Goal: Task Accomplishment & Management: Use online tool/utility

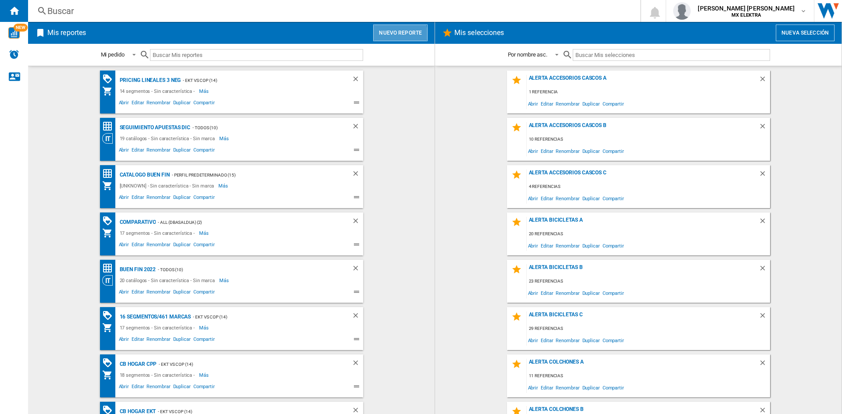
click at [401, 34] on button "Nuevo reporte" at bounding box center [400, 33] width 54 height 17
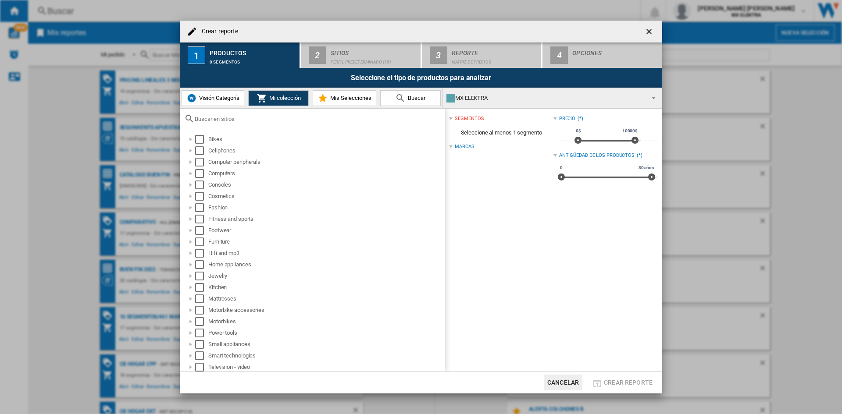
click at [514, 91] on md-select-value "MX ELEKTRA" at bounding box center [552, 98] width 219 height 21
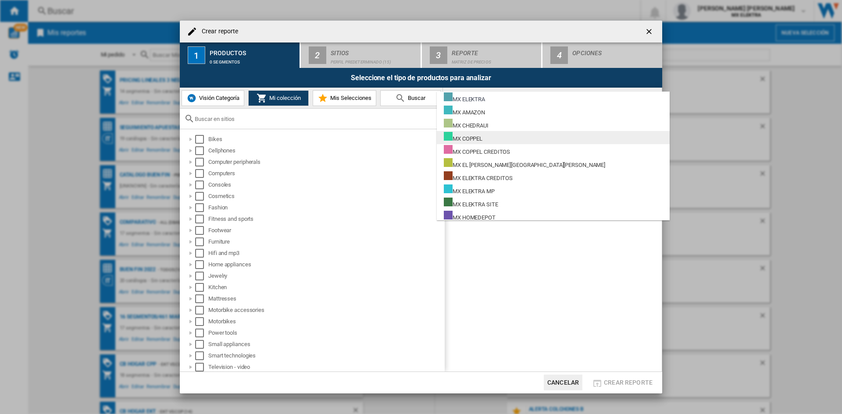
click at [489, 137] on md-option "MX COPPEL" at bounding box center [553, 137] width 233 height 13
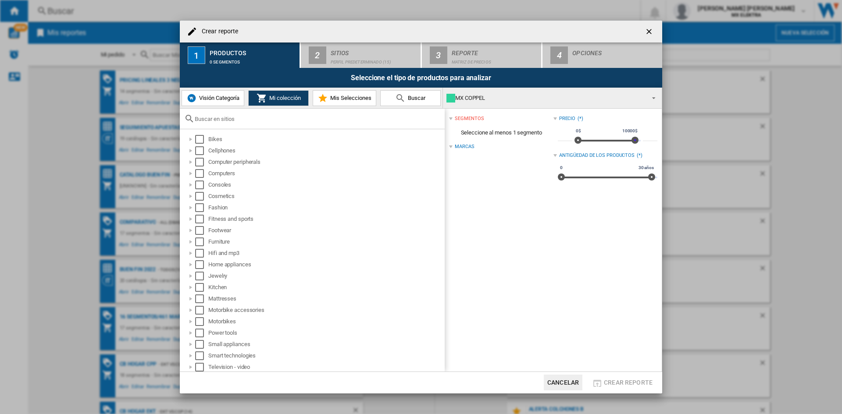
drag, startPoint x: 635, startPoint y: 143, endPoint x: 654, endPoint y: 143, distance: 18.4
click at [654, 143] on div "segmentos Seleccione al menos 1 segmento Marcas Precio (*) * 0$ 10000$ 0$ 10000…" at bounding box center [553, 240] width 217 height 263
drag, startPoint x: 636, startPoint y: 139, endPoint x: 652, endPoint y: 139, distance: 16.2
click at [652, 139] on div "* 0$ 10000$ 0$ 10000$ *****" at bounding box center [608, 137] width 100 height 25
drag, startPoint x: 634, startPoint y: 143, endPoint x: 648, endPoint y: 143, distance: 14.0
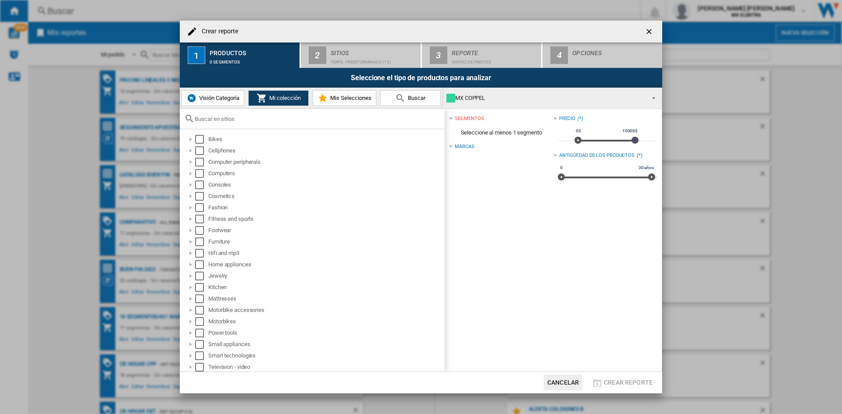
click at [648, 143] on div "* 0$ 10000$ 0$ 10000$ *****" at bounding box center [608, 137] width 100 height 25
click at [191, 299] on div at bounding box center [190, 299] width 9 height 9
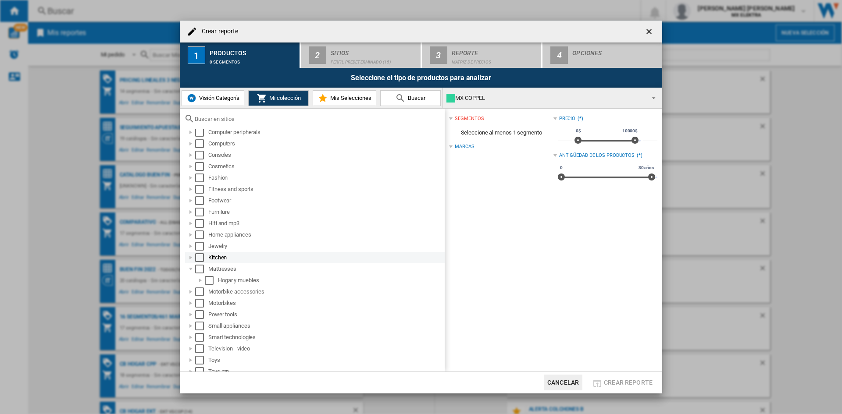
scroll to position [44, 0]
click at [200, 267] on div at bounding box center [200, 266] width 9 height 9
click at [210, 289] on div at bounding box center [210, 289] width 9 height 9
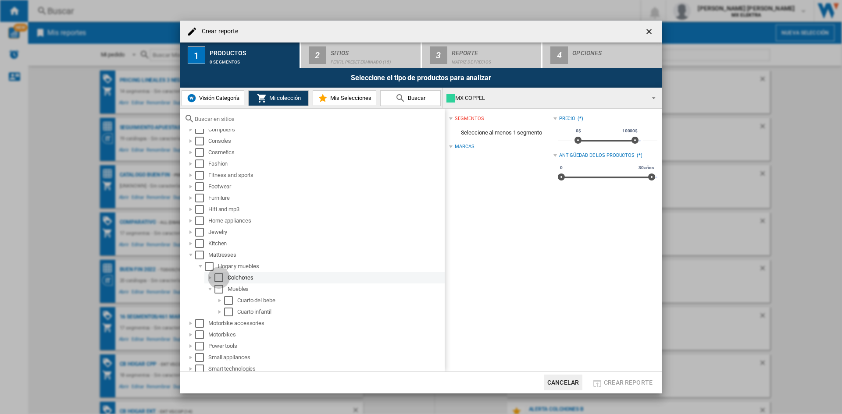
click at [217, 274] on div "Select" at bounding box center [218, 278] width 9 height 9
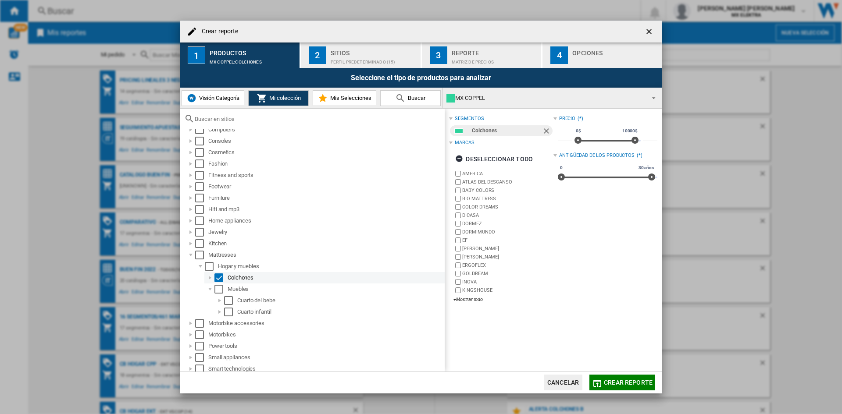
click at [209, 281] on div at bounding box center [210, 278] width 9 height 9
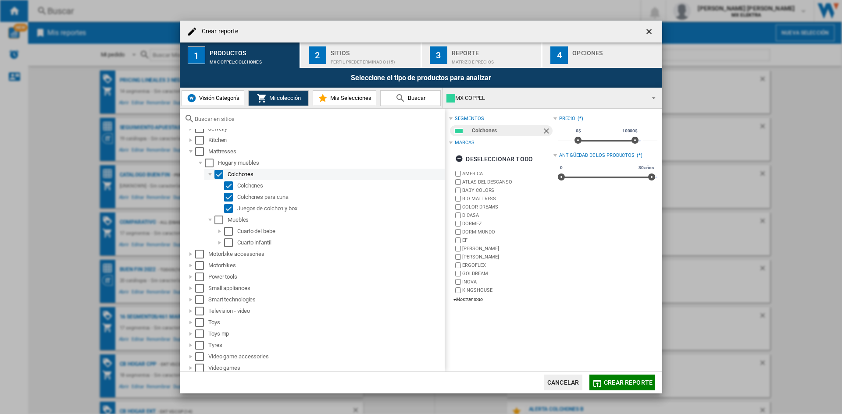
scroll to position [161, 0]
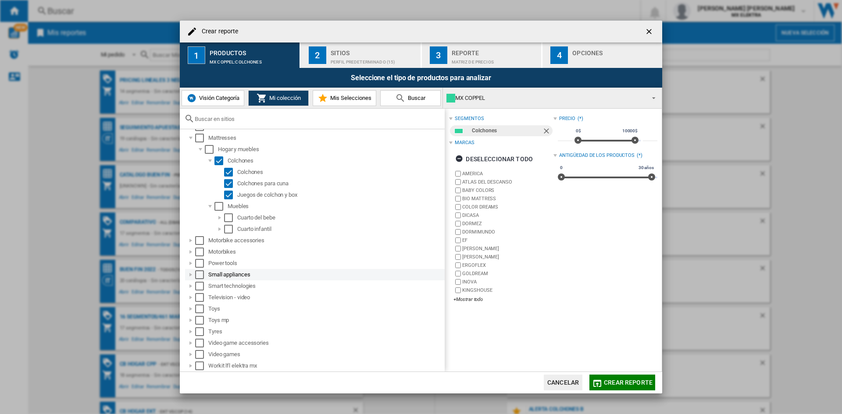
click at [189, 273] on div at bounding box center [190, 275] width 9 height 9
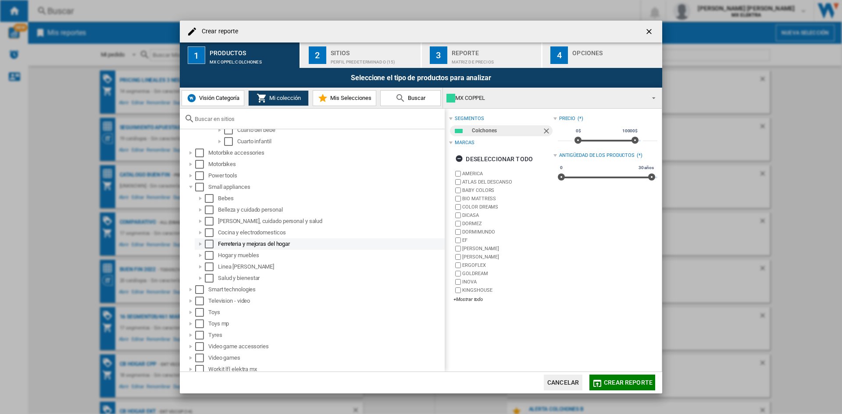
scroll to position [252, 0]
click at [200, 251] on div at bounding box center [200, 252] width 9 height 9
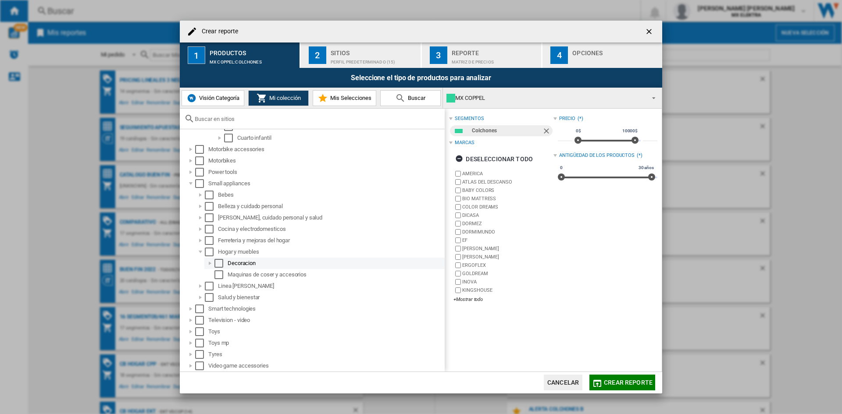
click at [209, 264] on div at bounding box center [210, 263] width 9 height 9
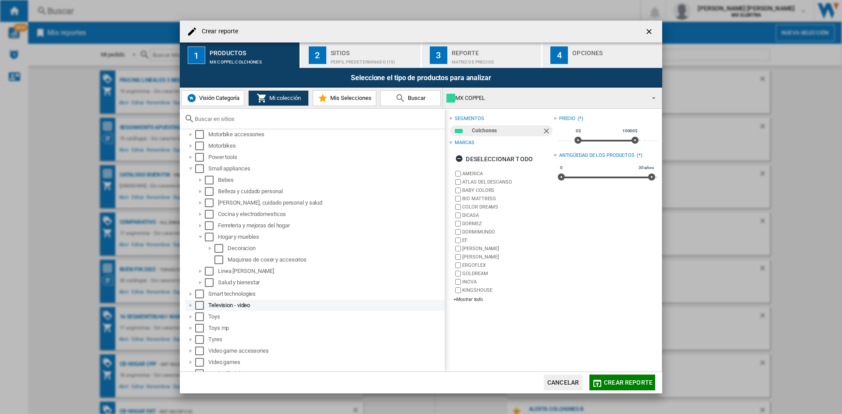
scroll to position [275, 0]
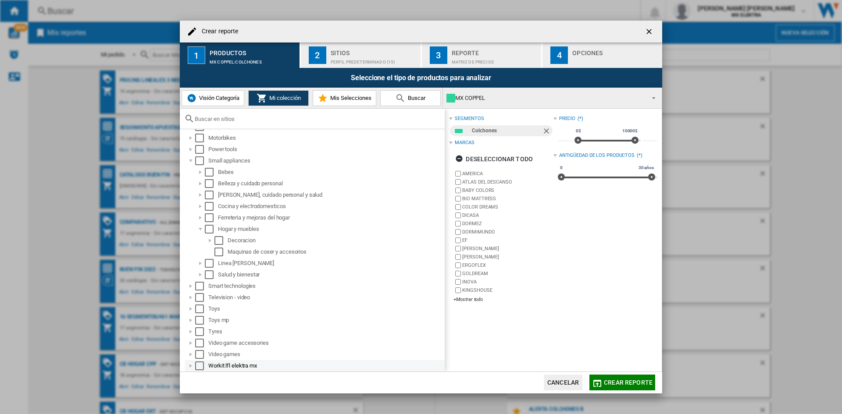
click at [193, 365] on div at bounding box center [190, 366] width 9 height 9
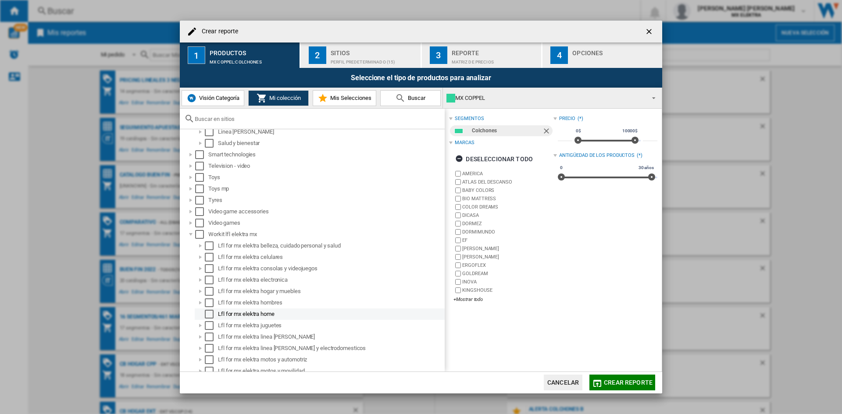
scroll to position [457, 0]
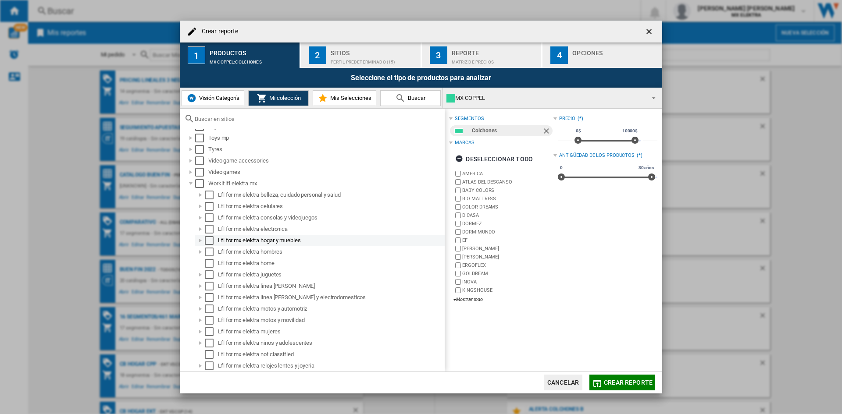
click at [199, 239] on div at bounding box center [200, 240] width 9 height 9
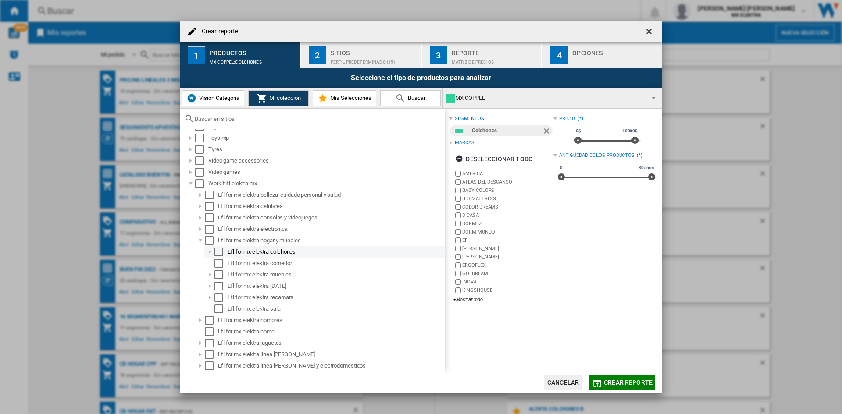
click at [209, 250] on div at bounding box center [210, 252] width 9 height 9
click at [223, 254] on md-checkbox "Select" at bounding box center [220, 252] width 13 height 9
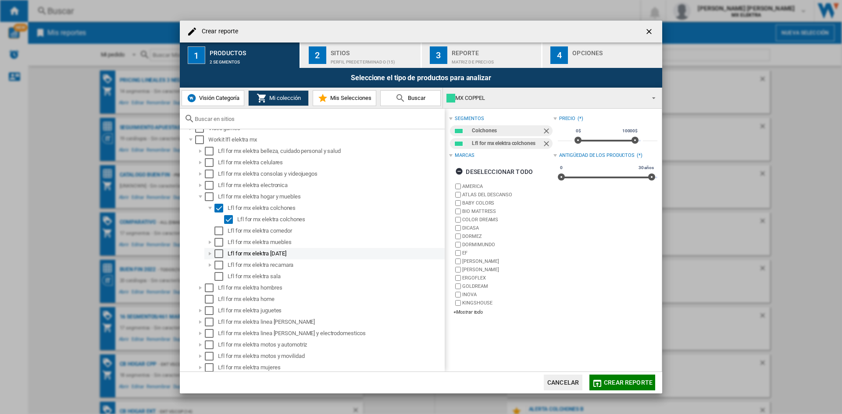
scroll to position [537, 0]
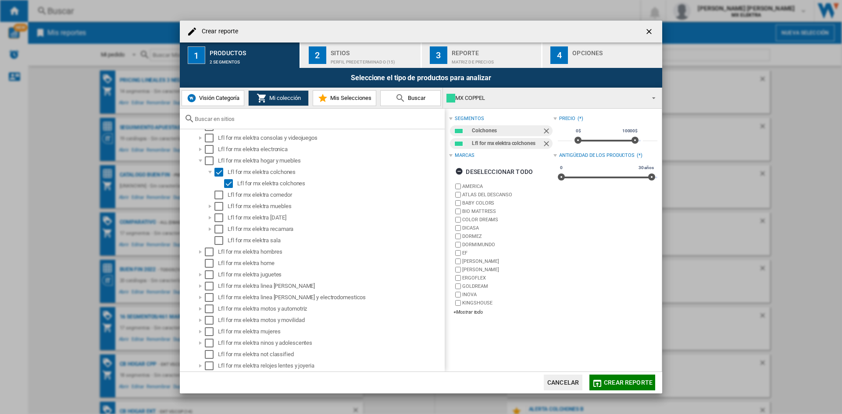
click at [382, 54] on div "Sitios" at bounding box center [374, 50] width 86 height 9
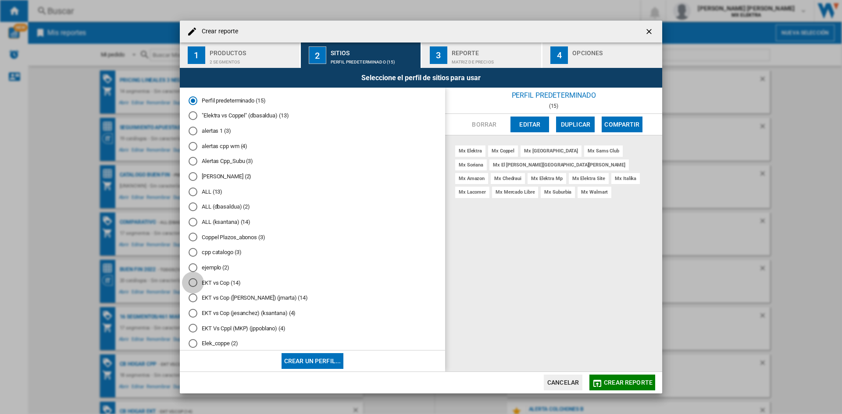
click at [194, 283] on div "EKT vs Cop (14)" at bounding box center [193, 283] width 9 height 9
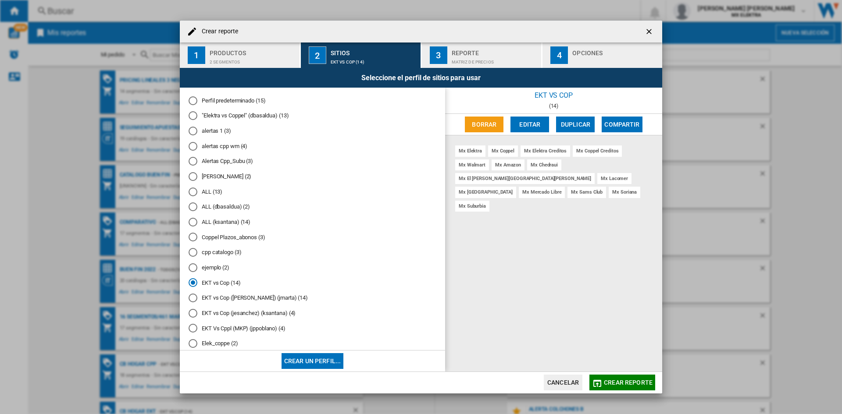
click at [193, 250] on div "cpp catalogo (3)" at bounding box center [193, 252] width 9 height 9
click at [450, 60] on button "3 Reporte Matriz de precios" at bounding box center [482, 55] width 121 height 25
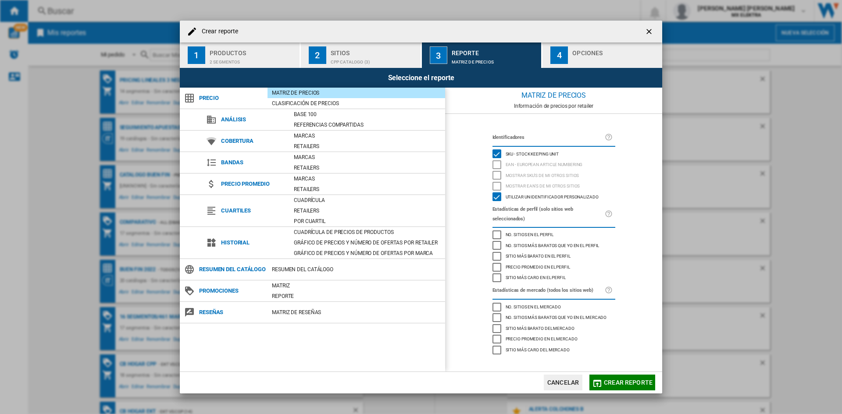
click at [292, 280] on span at bounding box center [357, 277] width 178 height 5
click at [293, 281] on div "Matriz" at bounding box center [357, 286] width 178 height 11
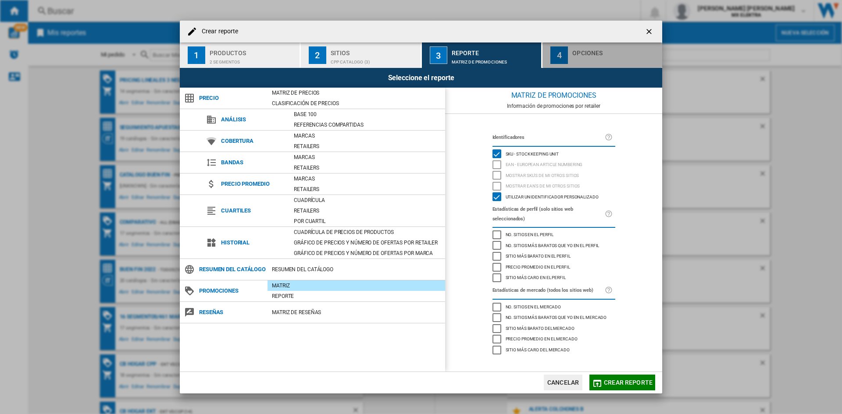
click at [580, 55] on div "button" at bounding box center [615, 59] width 86 height 9
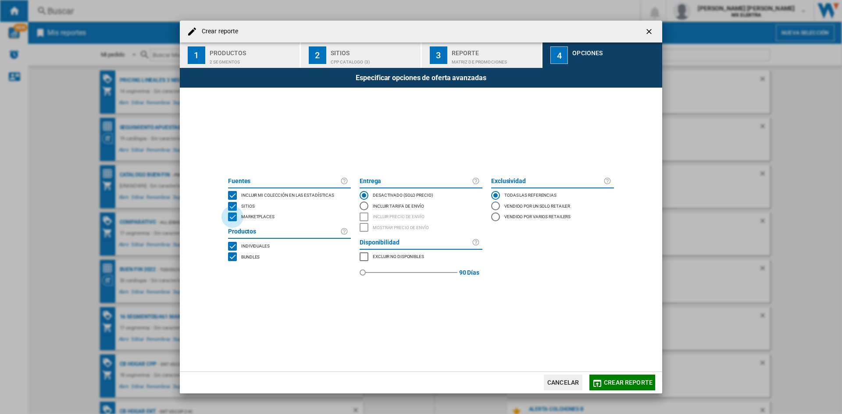
click at [231, 216] on div "MARKETPLACES" at bounding box center [232, 217] width 9 height 9
click at [234, 256] on div "BUNDLES" at bounding box center [232, 257] width 9 height 9
click at [362, 257] on div "MARKETPLACES" at bounding box center [364, 257] width 9 height 9
drag, startPoint x: 415, startPoint y: 276, endPoint x: 470, endPoint y: 274, distance: 55.3
click at [470, 274] on div "90 90 [PERSON_NAME]" at bounding box center [421, 272] width 123 height 21
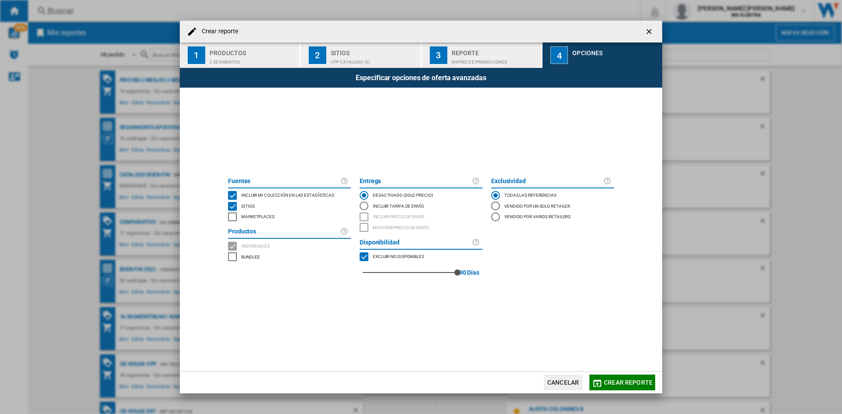
click at [562, 339] on span at bounding box center [421, 329] width 395 height 86
click at [617, 382] on span "Crear reporte" at bounding box center [628, 382] width 49 height 7
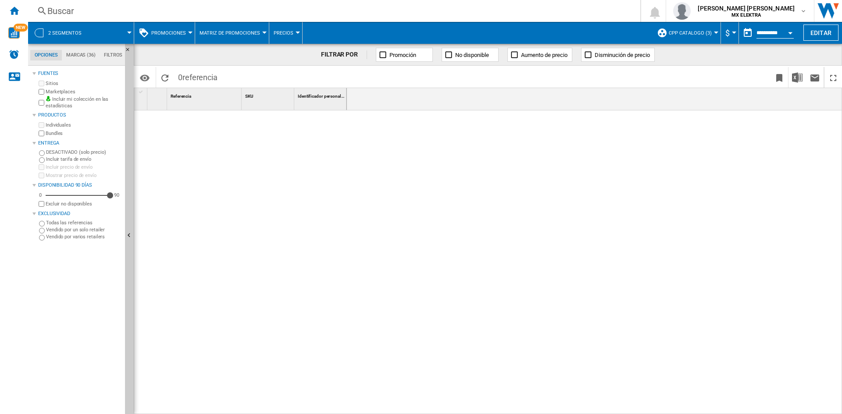
click at [87, 33] on button "2 segmentos" at bounding box center [69, 33] width 42 height 22
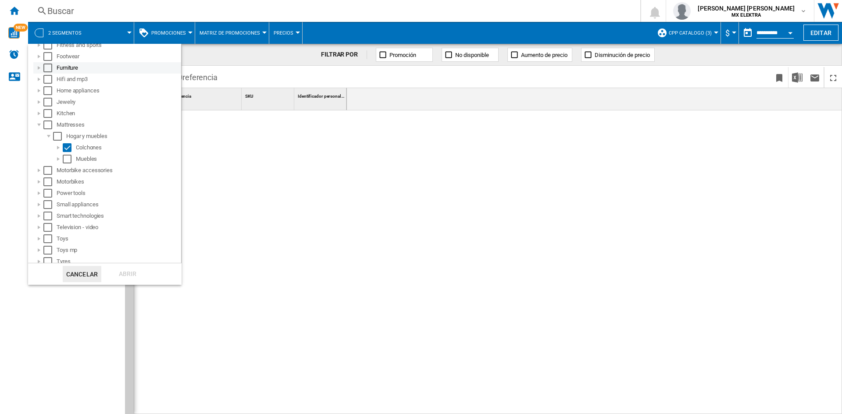
scroll to position [132, 0]
click at [46, 124] on div "Select" at bounding box center [47, 123] width 9 height 9
click at [125, 276] on div "Abrir" at bounding box center [127, 274] width 39 height 16
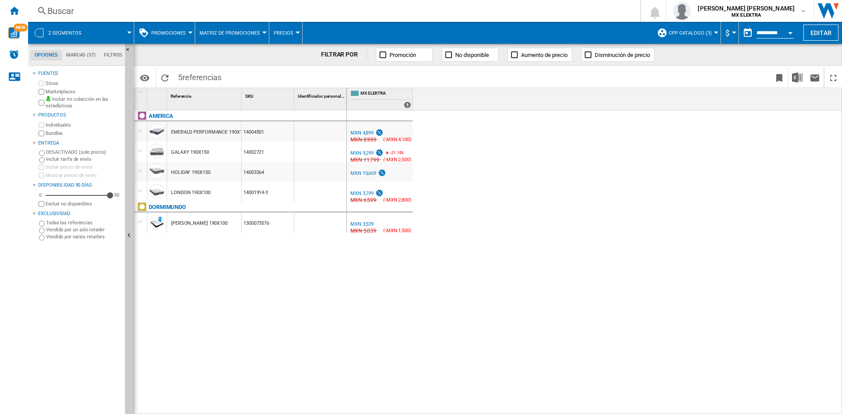
click at [76, 33] on span "2 segmentos" at bounding box center [64, 33] width 33 height 6
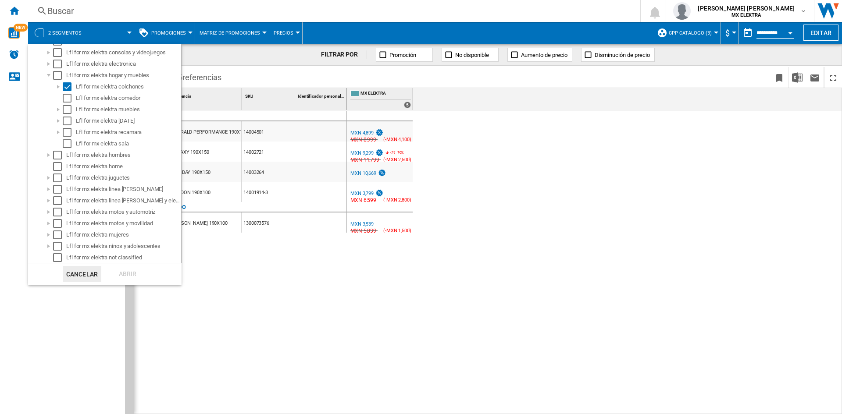
scroll to position [385, 0]
click at [66, 74] on div "Select" at bounding box center [67, 75] width 9 height 9
click at [121, 275] on div "Abrir" at bounding box center [127, 274] width 39 height 16
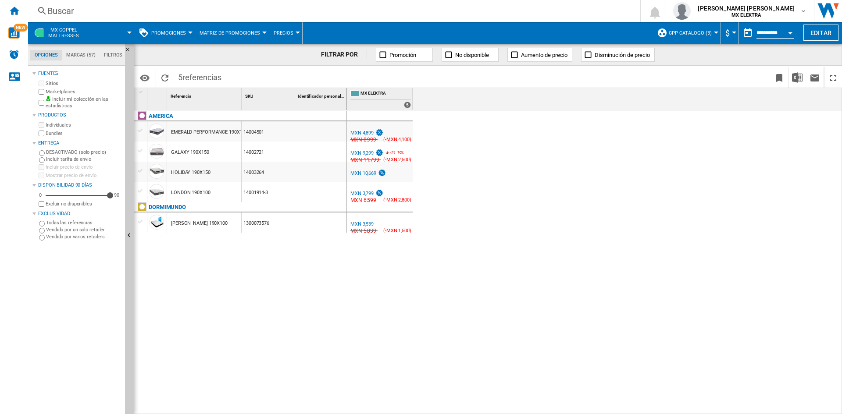
click at [75, 37] on span "MX COPPEL Mattresses" at bounding box center [63, 32] width 31 height 11
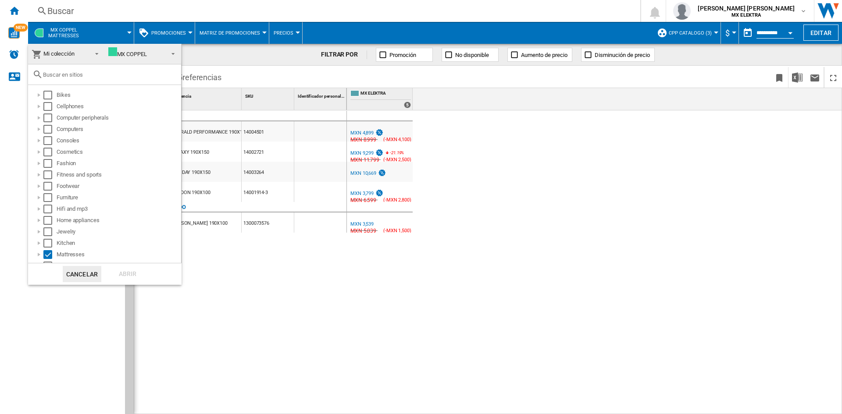
click at [268, 330] on md-backdrop at bounding box center [421, 207] width 842 height 414
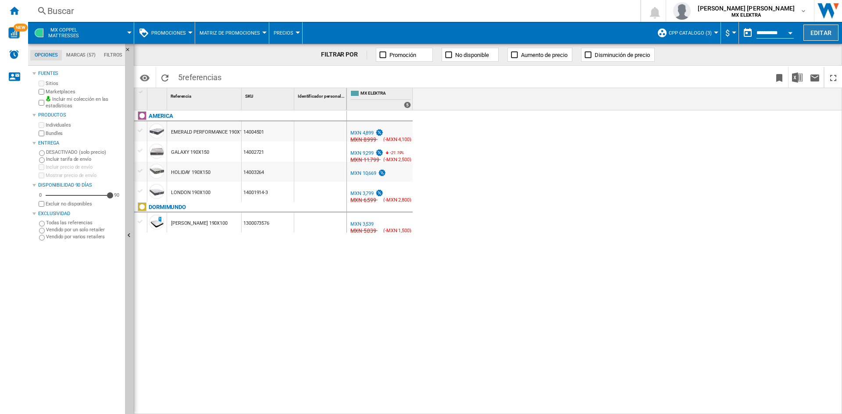
click at [833, 37] on button "Editar" at bounding box center [821, 33] width 35 height 16
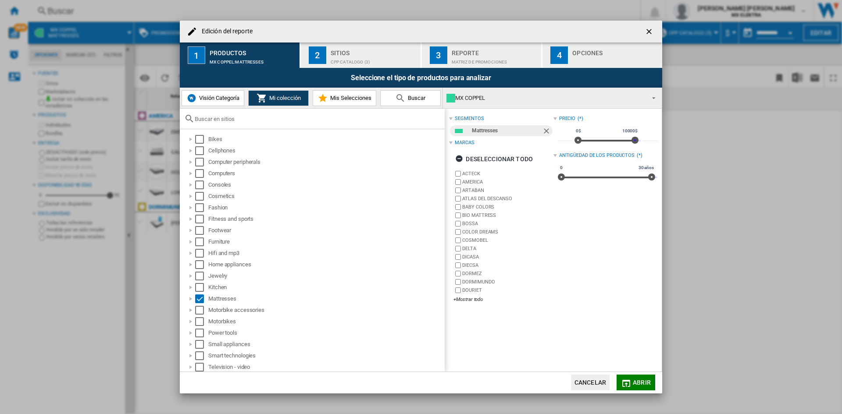
drag, startPoint x: 635, startPoint y: 141, endPoint x: 655, endPoint y: 141, distance: 20.6
click at [655, 141] on div "segmentos Mattresses Marcas Deseleccionar todo ACTECK [GEOGRAPHIC_DATA] [GEOGRA…" at bounding box center [553, 240] width 217 height 263
click at [398, 56] on div "cpp catalogo (3)" at bounding box center [374, 59] width 86 height 9
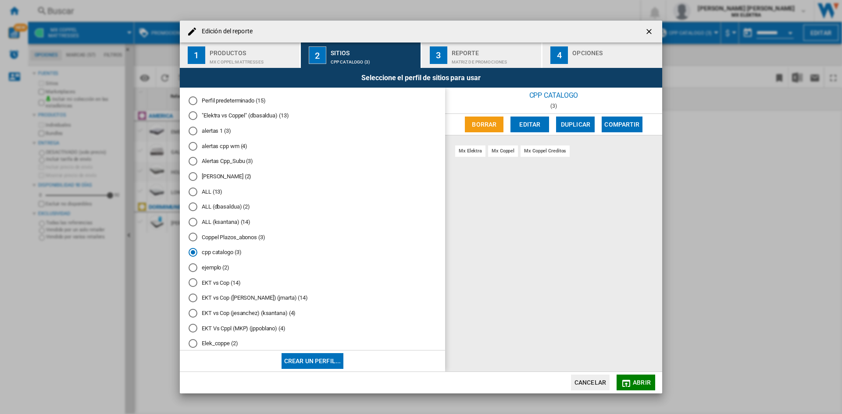
click at [479, 55] on div "Matriz de PROMOCIONES" at bounding box center [495, 59] width 86 height 9
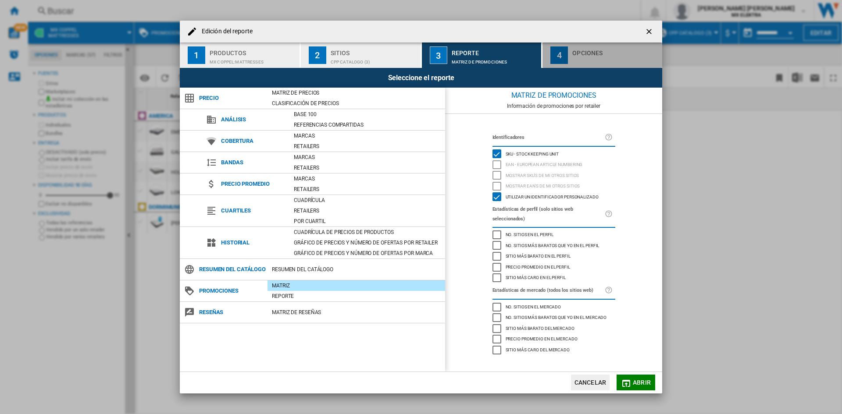
click at [563, 58] on div "4" at bounding box center [559, 55] width 18 height 18
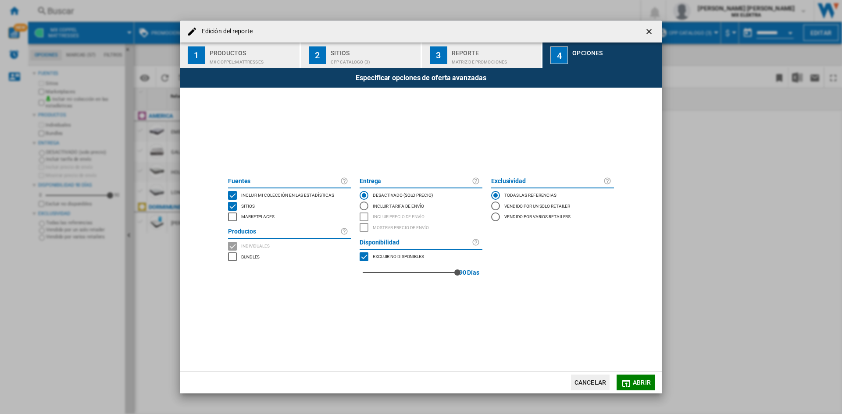
click at [364, 257] on div "MARKETPLACES" at bounding box center [364, 257] width 9 height 9
drag, startPoint x: 459, startPoint y: 274, endPoint x: 361, endPoint y: 288, distance: 99.7
click at [361, 288] on div "[PERSON_NAME] Incluir mi colección en las estadísticas Sitios Marketplaces Prod…" at bounding box center [421, 230] width 395 height 284
click at [566, 301] on span "Edición del ..." at bounding box center [421, 329] width 395 height 86
click at [642, 386] on span "Abrir" at bounding box center [642, 382] width 18 height 7
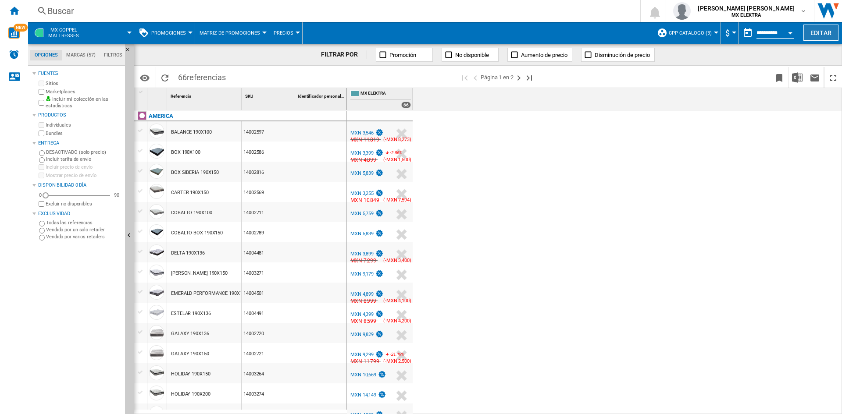
click at [814, 33] on button "Editar" at bounding box center [821, 33] width 35 height 16
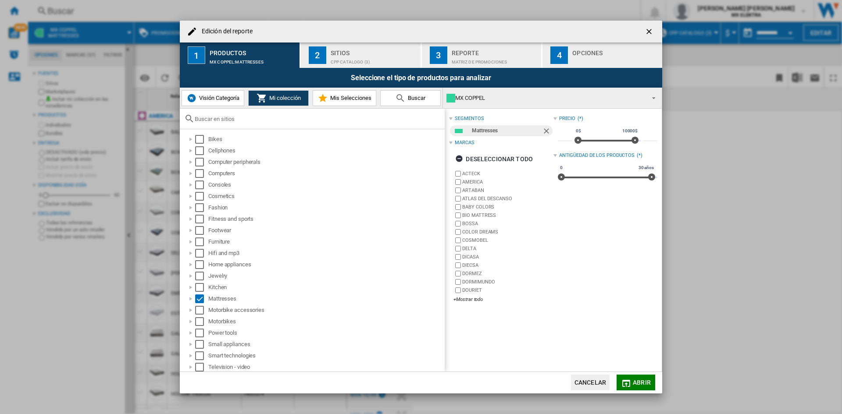
click at [564, 56] on div "4" at bounding box center [559, 55] width 18 height 18
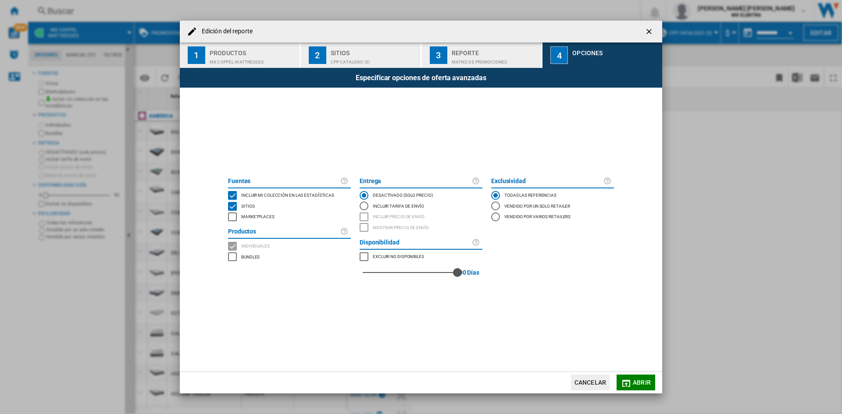
drag, startPoint x: 363, startPoint y: 273, endPoint x: 476, endPoint y: 275, distance: 113.2
click at [472, 272] on div "90 90 [PERSON_NAME]" at bounding box center [421, 272] width 123 height 21
click at [392, 274] on div "0" at bounding box center [413, 272] width 101 height 21
click at [639, 382] on span "Abrir" at bounding box center [642, 382] width 18 height 7
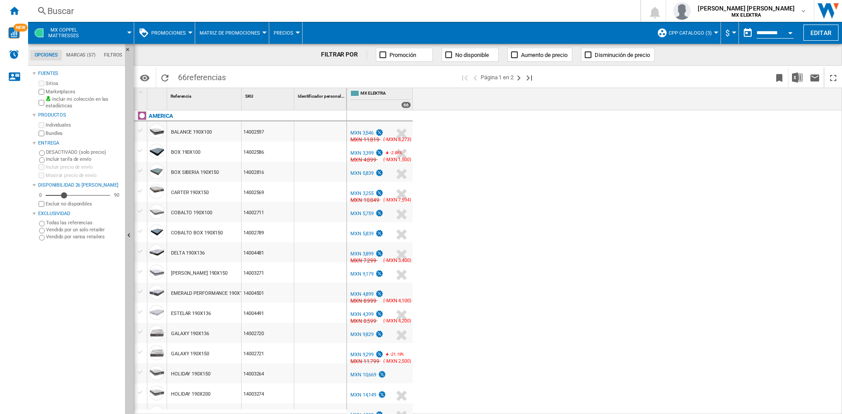
click at [361, 275] on div "MXN 9,179" at bounding box center [361, 275] width 23 height 6
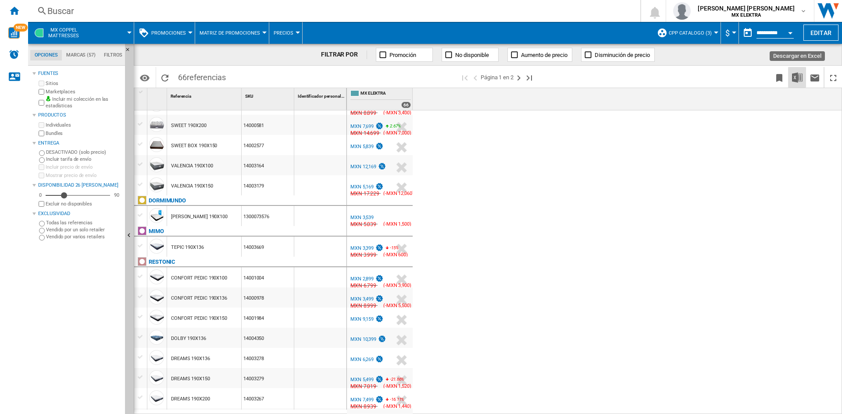
click at [800, 82] on img "Descargar en Excel" at bounding box center [797, 77] width 11 height 11
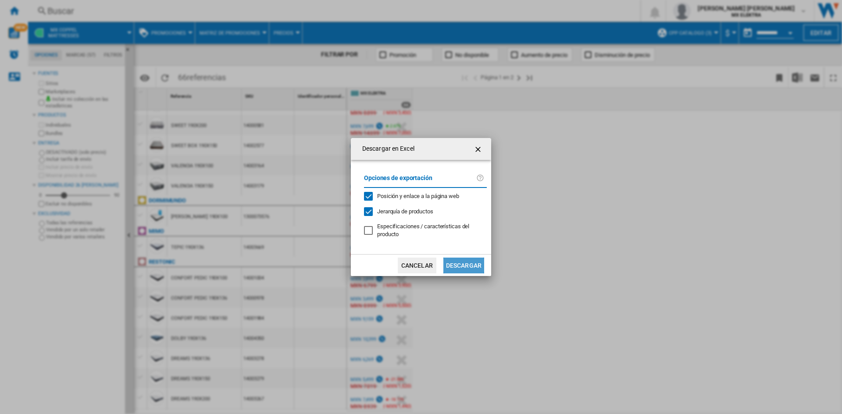
click at [453, 260] on button "Descargar" at bounding box center [463, 266] width 41 height 16
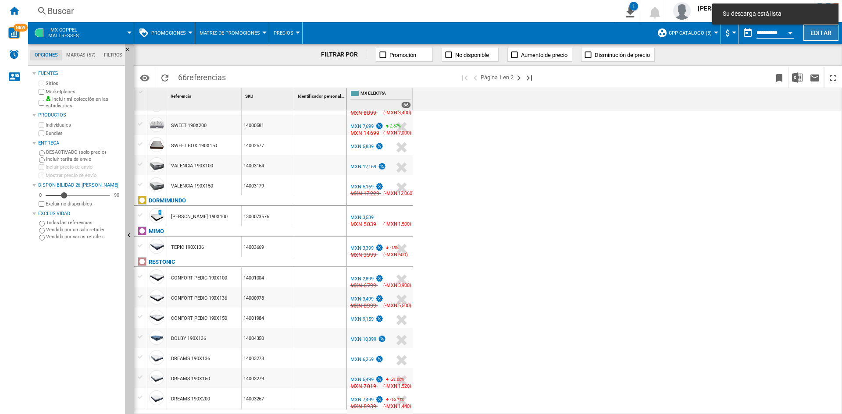
click at [818, 32] on button "Editar" at bounding box center [821, 33] width 35 height 16
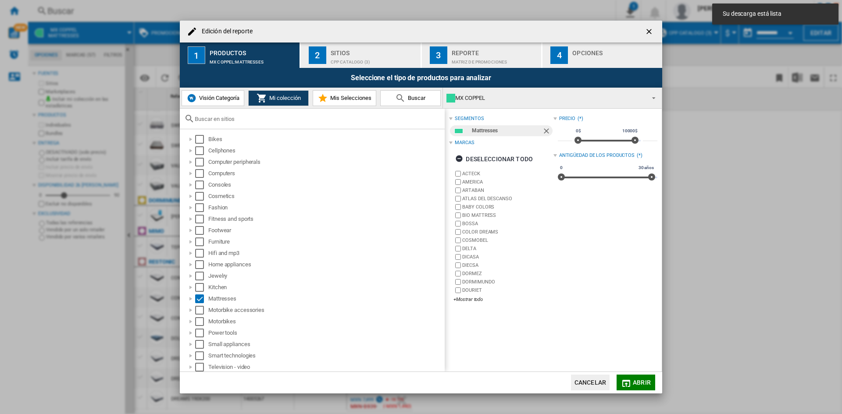
click at [650, 30] on ng-md-icon "getI18NText('BUTTONS.CLOSE_DIALOG')" at bounding box center [650, 32] width 11 height 11
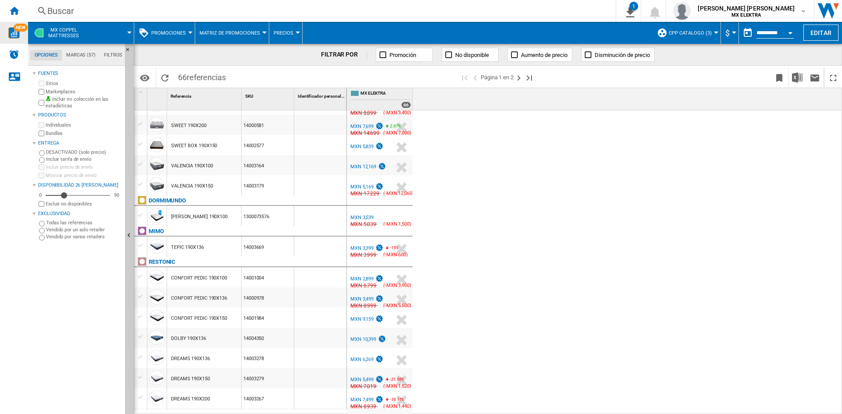
click at [16, 29] on span "NEW" at bounding box center [21, 28] width 14 height 8
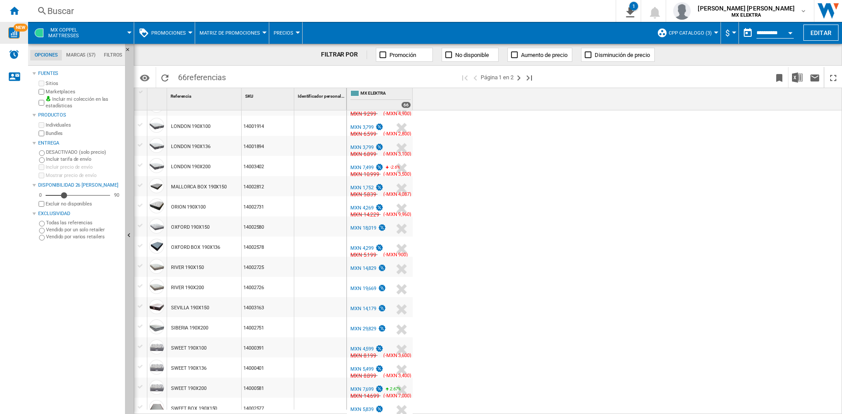
scroll to position [396, 0]
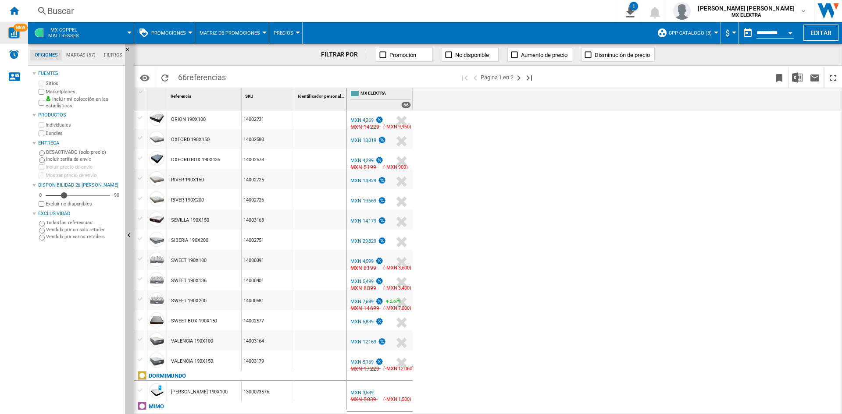
click at [44, 203] on div "Excluir no disponibles" at bounding box center [79, 204] width 85 height 8
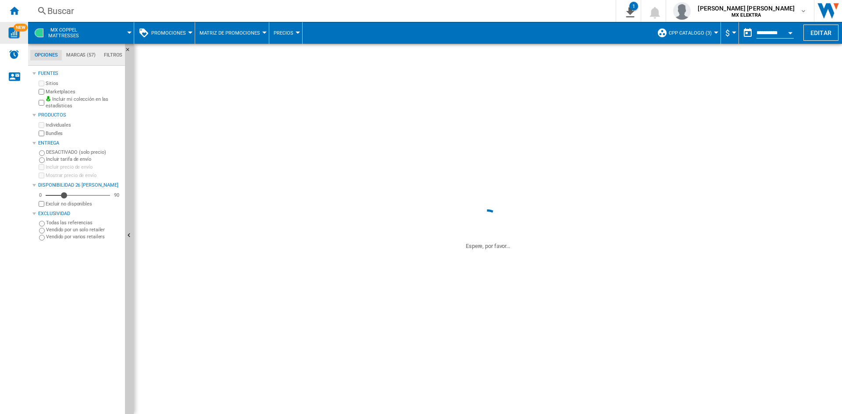
click at [64, 274] on div "[PERSON_NAME] Sitios Marketplaces Incluir mi colección en las estadísticas Prod…" at bounding box center [76, 241] width 89 height 347
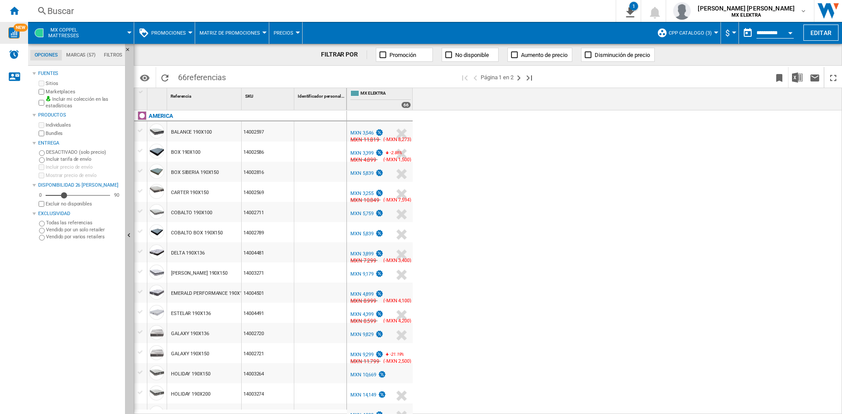
click at [117, 26] on span at bounding box center [110, 33] width 38 height 22
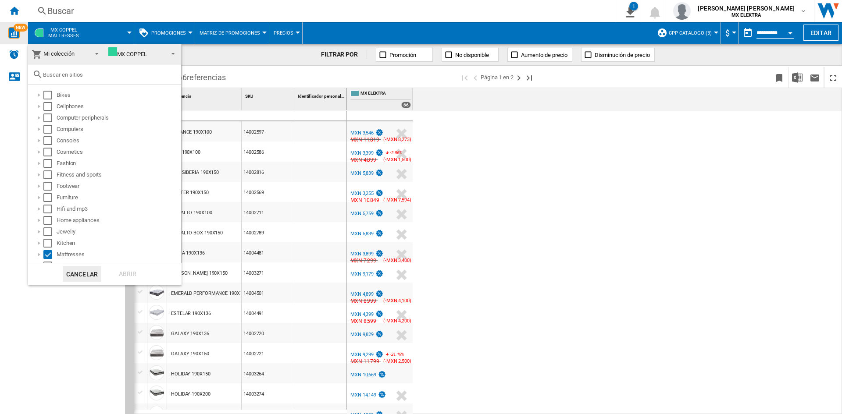
click at [709, 30] on md-backdrop at bounding box center [421, 207] width 842 height 414
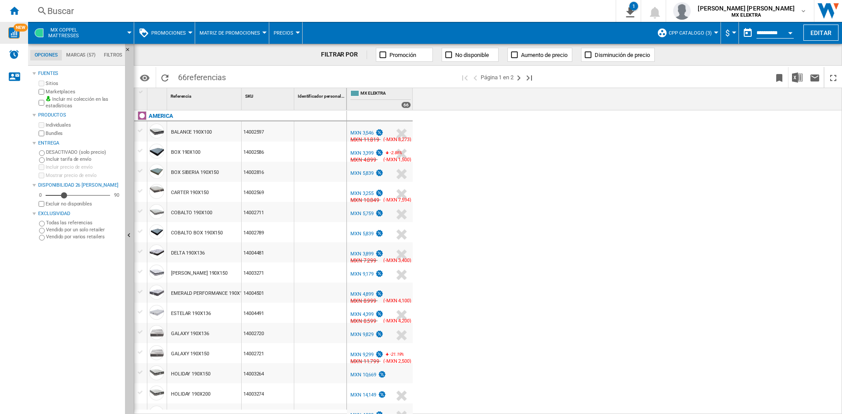
click at [711, 31] on button "cpp catalogo (3)" at bounding box center [692, 33] width 47 height 22
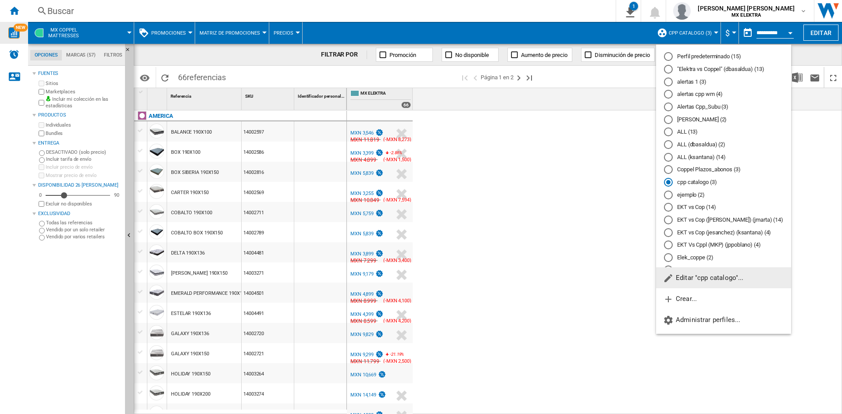
click at [563, 243] on md-backdrop at bounding box center [421, 207] width 842 height 414
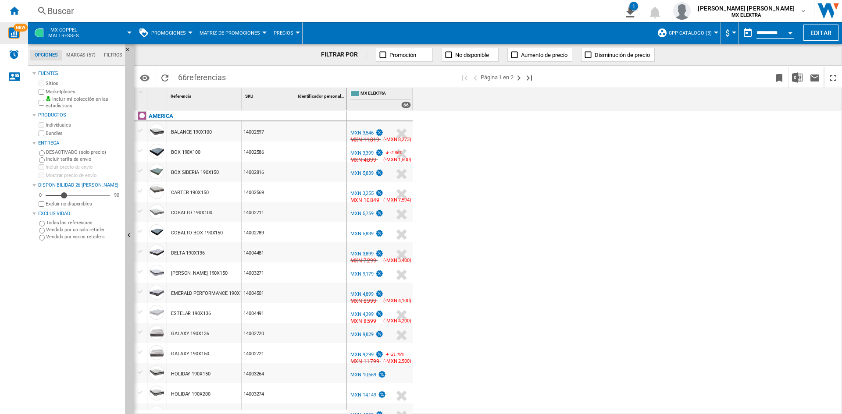
click at [695, 26] on button "cpp catalogo (3)" at bounding box center [692, 33] width 47 height 22
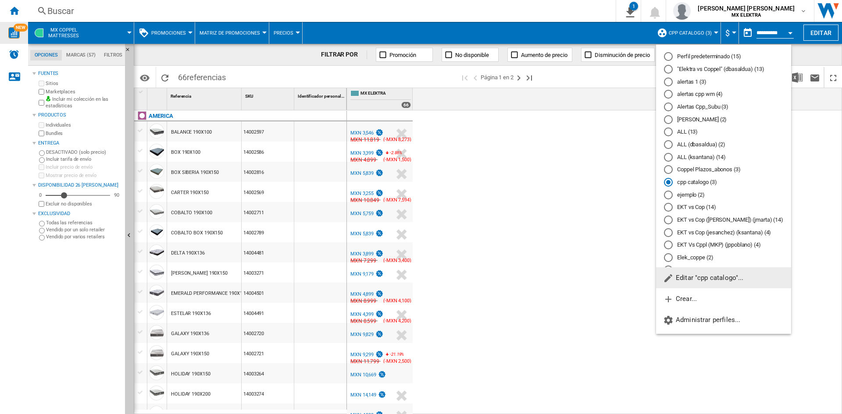
click at [691, 280] on span "Editar "cpp catalogo"..." at bounding box center [703, 278] width 81 height 8
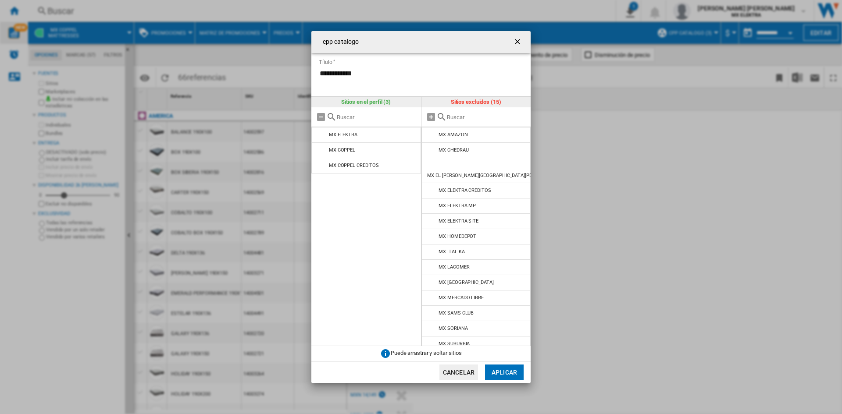
click at [518, 39] on ng-md-icon "getI18NText('BUTTONS.CLOSE_DIALOG')" at bounding box center [518, 42] width 11 height 11
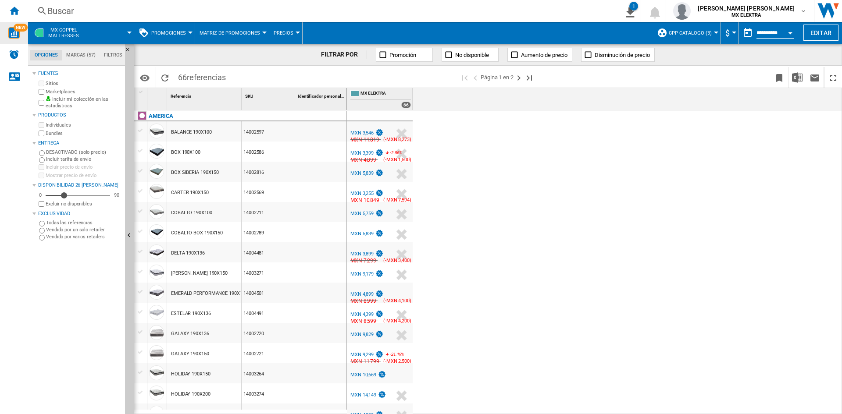
click at [711, 26] on button "cpp catalogo (3)" at bounding box center [692, 33] width 47 height 22
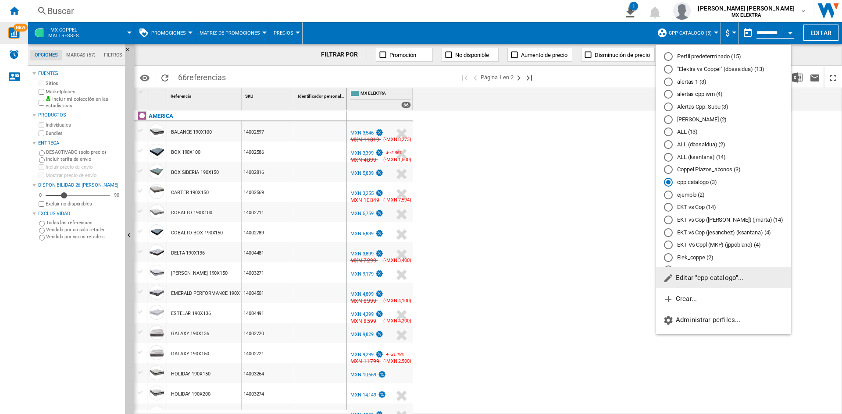
click at [712, 275] on span "Editar "cpp catalogo"..." at bounding box center [703, 278] width 81 height 8
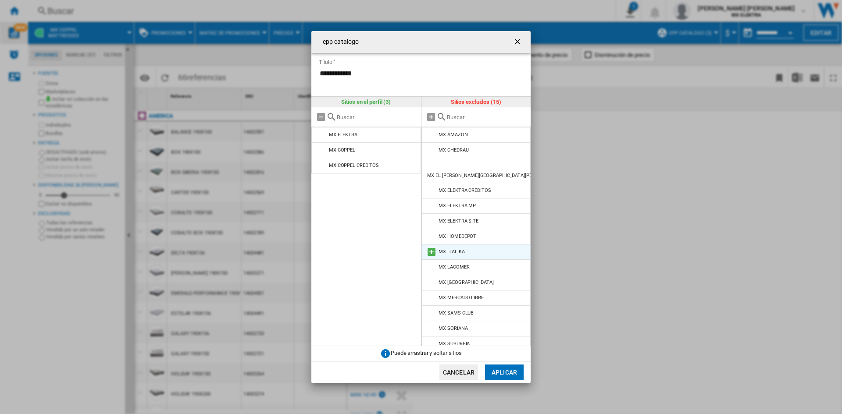
scroll to position [12, 0]
click at [517, 43] on ng-md-icon "getI18NText('BUTTONS.CLOSE_DIALOG')" at bounding box center [518, 42] width 11 height 11
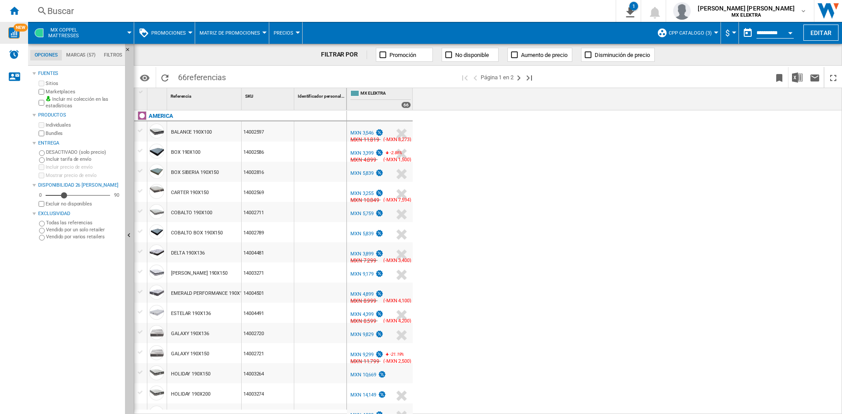
click at [481, 211] on div "MX ELEKTRA 0.0 % MXN 3,546 % N/A MXN 11,819 ( -MXN 8,273 ) MX ELEKTRA : MX ELEK…" at bounding box center [595, 263] width 496 height 304
click at [85, 20] on div "Buscar [GEOGRAPHIC_DATA] 0 1 MX COPPEL:Mattresses/Sin característica/57 marcas …" at bounding box center [435, 11] width 814 height 22
click at [87, 27] on div "MX COPPEL Mattresses" at bounding box center [80, 33] width 97 height 22
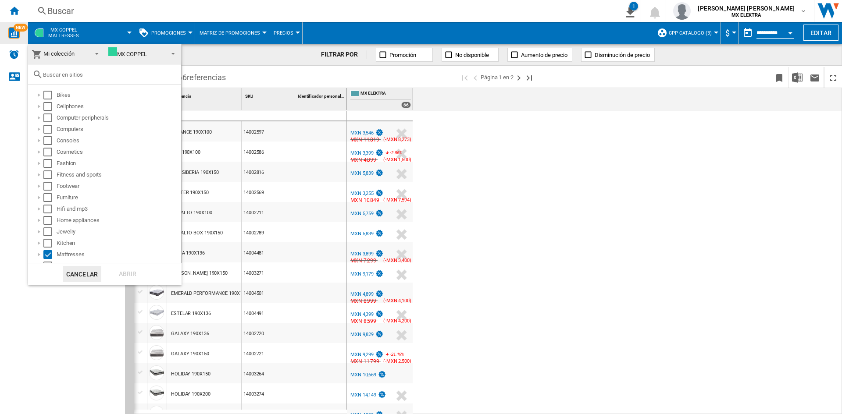
click at [148, 58] on span "MX COPPEL" at bounding box center [136, 53] width 56 height 13
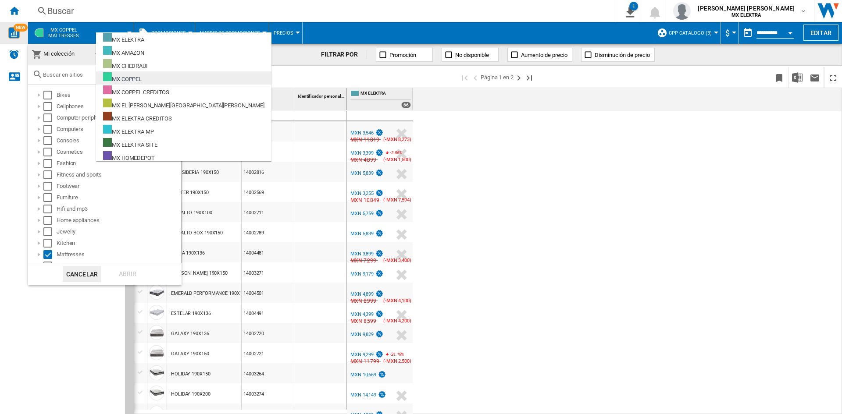
scroll to position [0, 0]
click at [610, 167] on md-backdrop at bounding box center [421, 207] width 842 height 414
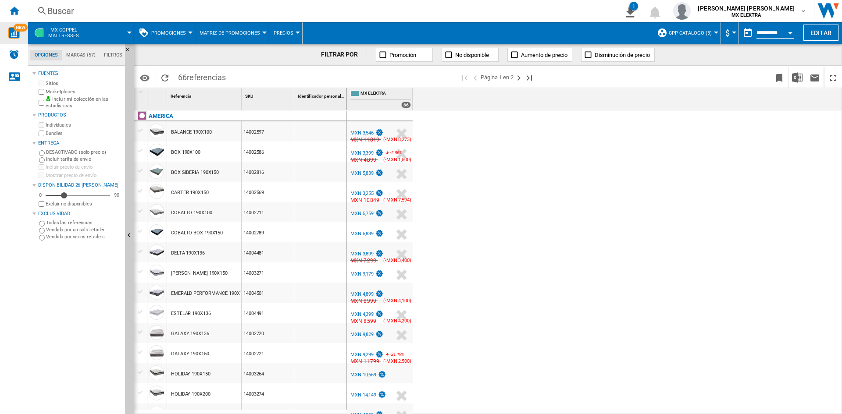
click at [714, 33] on div at bounding box center [716, 33] width 4 height 2
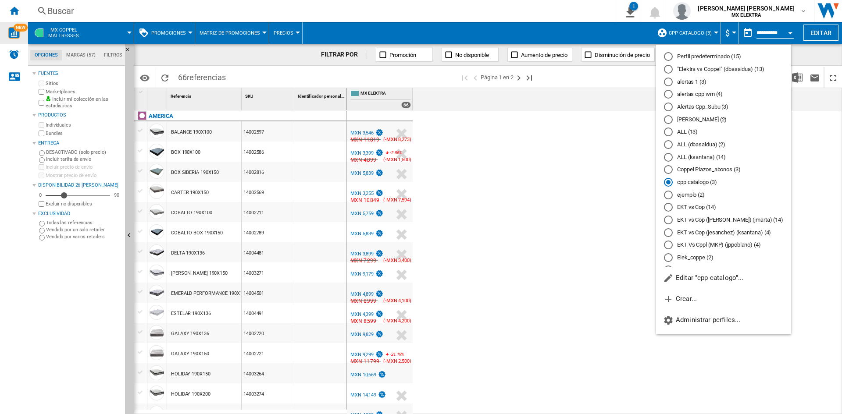
click at [726, 33] on md-backdrop at bounding box center [421, 207] width 842 height 414
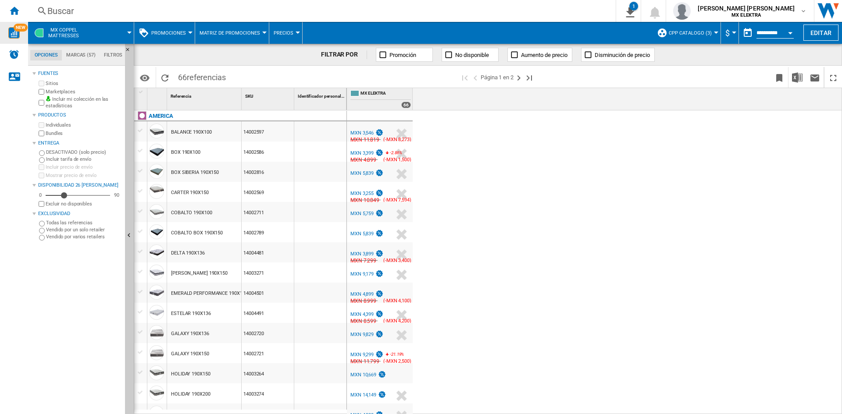
click at [705, 33] on span "cpp catalogo (3)" at bounding box center [690, 33] width 43 height 6
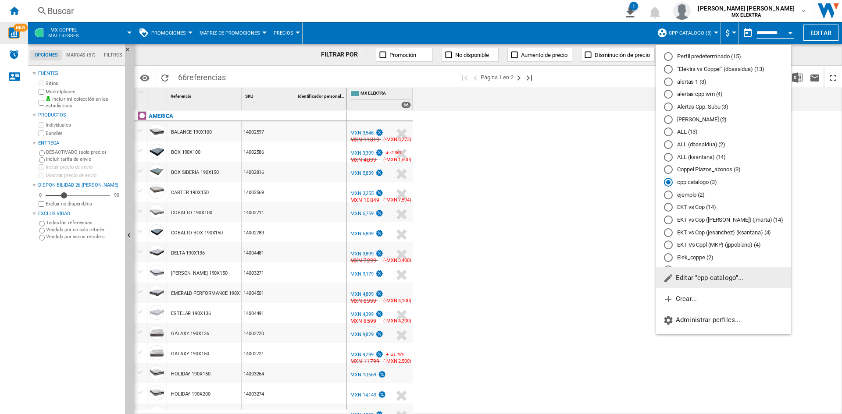
click at [571, 123] on md-backdrop at bounding box center [421, 207] width 842 height 414
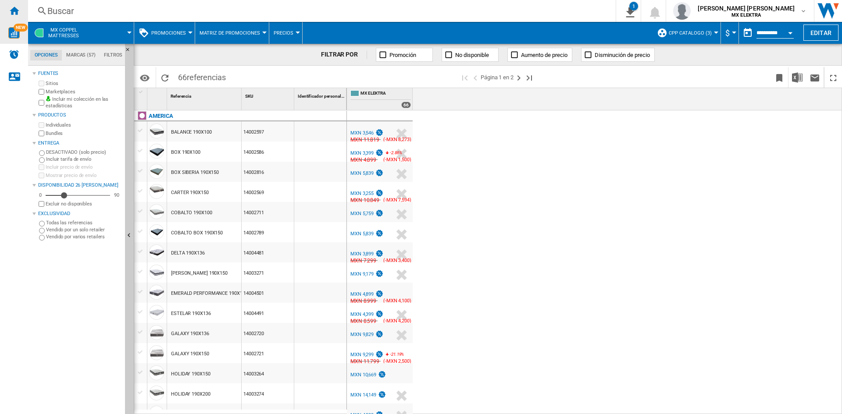
click at [16, 10] on ng-md-icon "Inicio" at bounding box center [14, 10] width 11 height 11
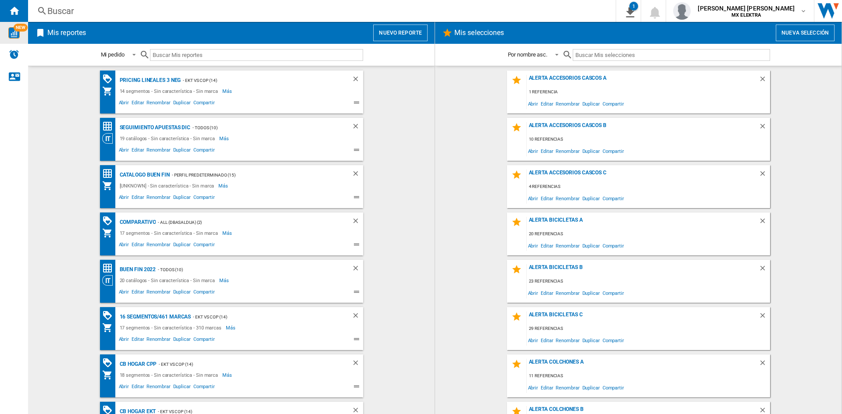
click at [383, 37] on button "Nuevo reporte" at bounding box center [400, 33] width 54 height 17
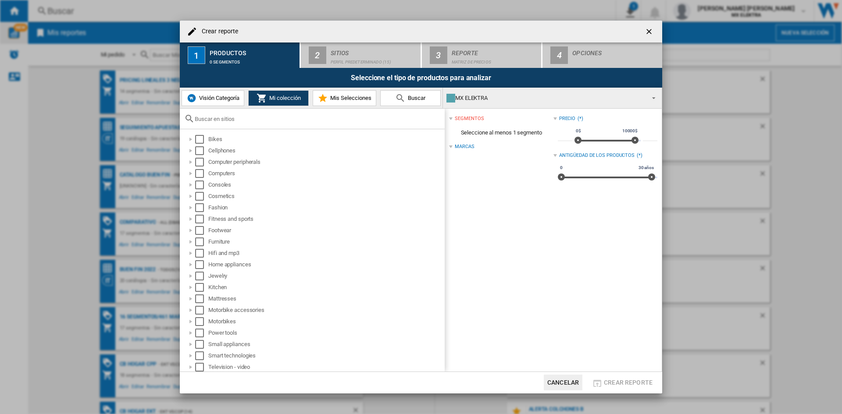
click at [532, 103] on div "MX ELEKTRA" at bounding box center [546, 98] width 198 height 12
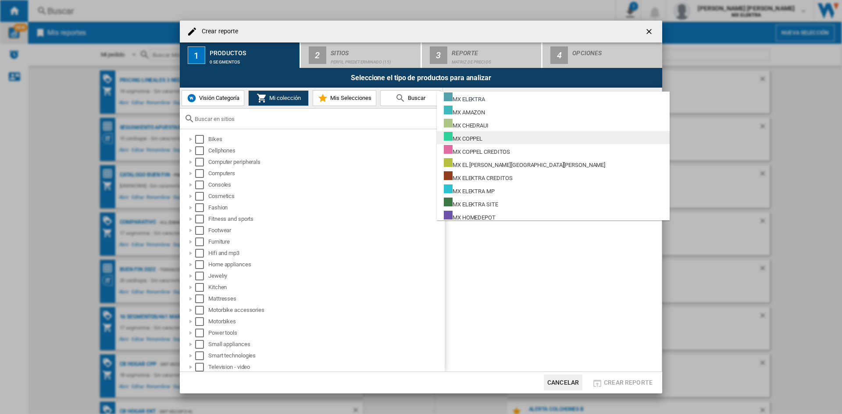
click at [476, 144] on md-option "MX COPPEL" at bounding box center [553, 137] width 233 height 13
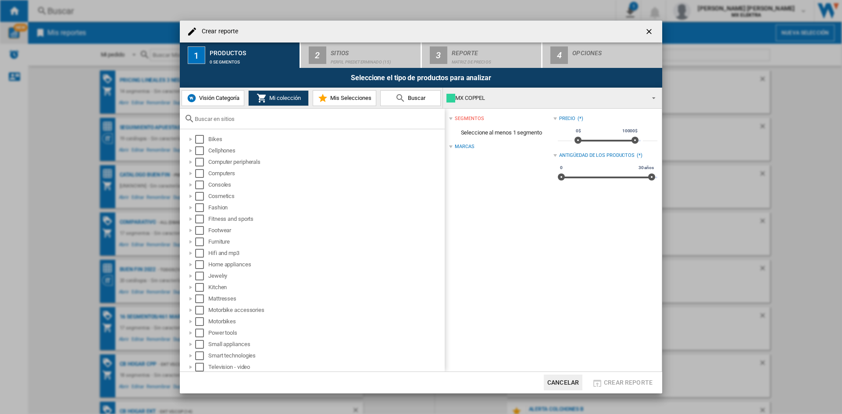
click at [199, 124] on div "Crear reporte ..." at bounding box center [312, 119] width 265 height 21
click at [204, 118] on input "Crear reporte ..." at bounding box center [318, 119] width 246 height 7
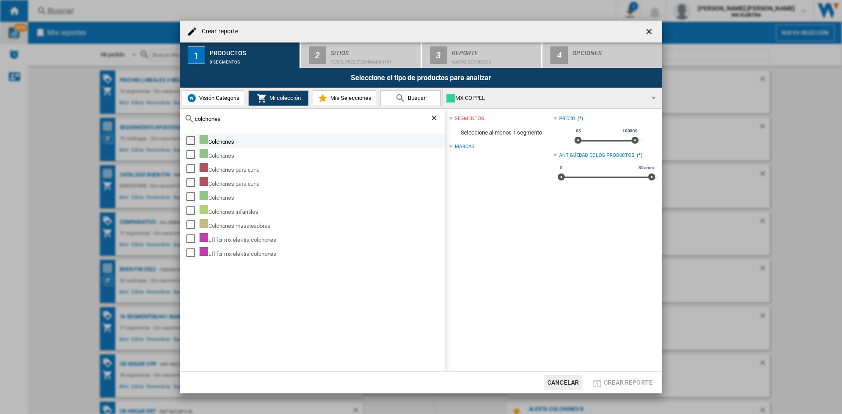
type input "colchones"
click at [191, 142] on div "Select" at bounding box center [190, 140] width 9 height 9
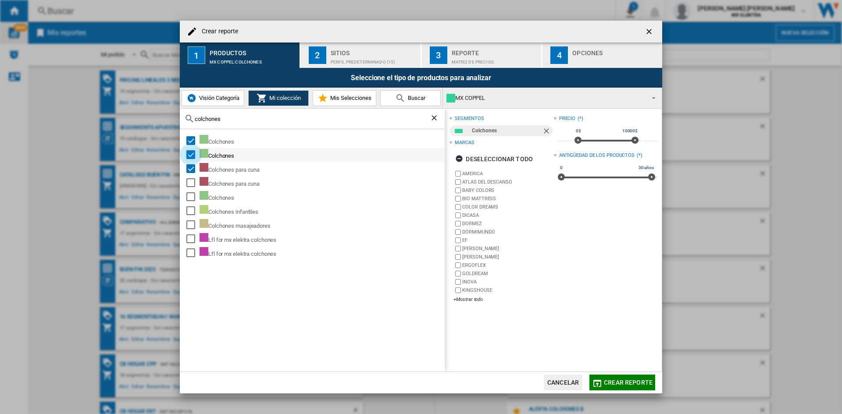
click at [190, 154] on div "Select" at bounding box center [190, 154] width 9 height 9
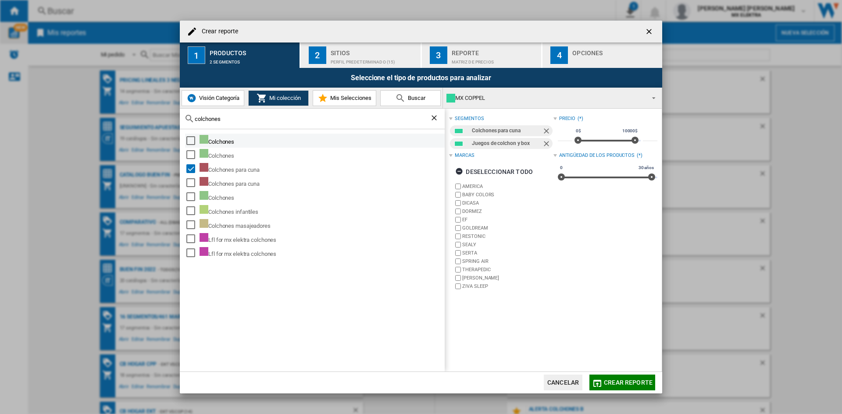
click at [191, 136] on md-checkbox "Select" at bounding box center [192, 140] width 13 height 11
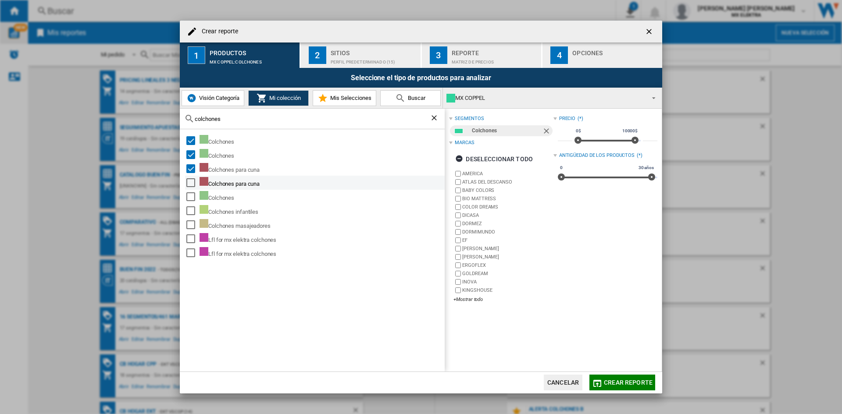
click at [190, 185] on div "Select" at bounding box center [190, 183] width 9 height 9
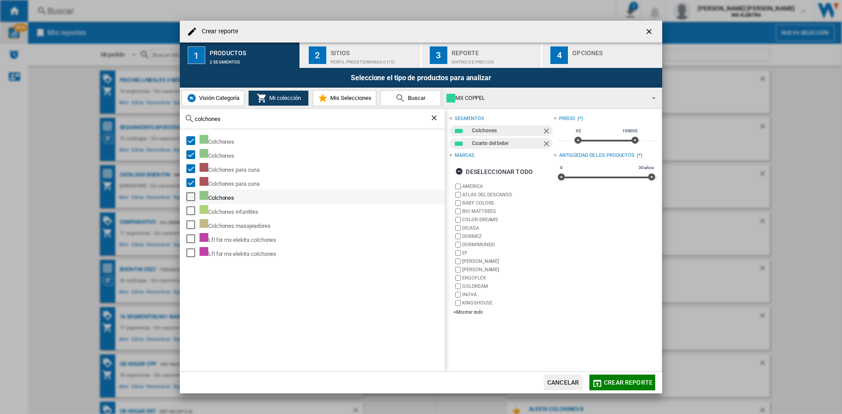
click at [191, 194] on div "Select" at bounding box center [190, 197] width 9 height 9
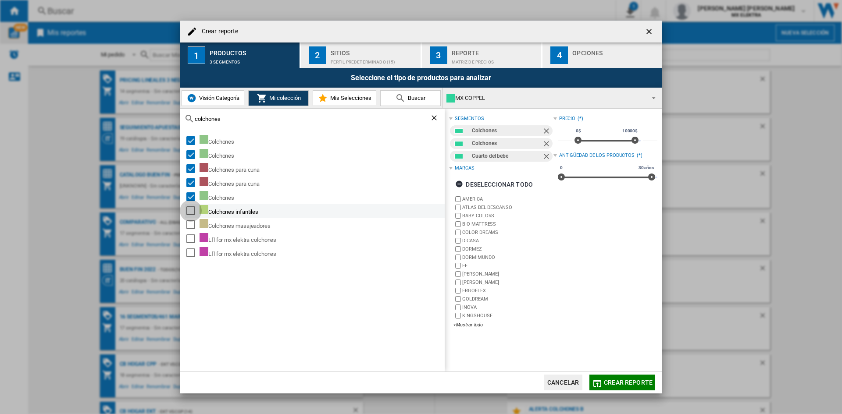
click at [189, 211] on div "Select" at bounding box center [190, 211] width 9 height 9
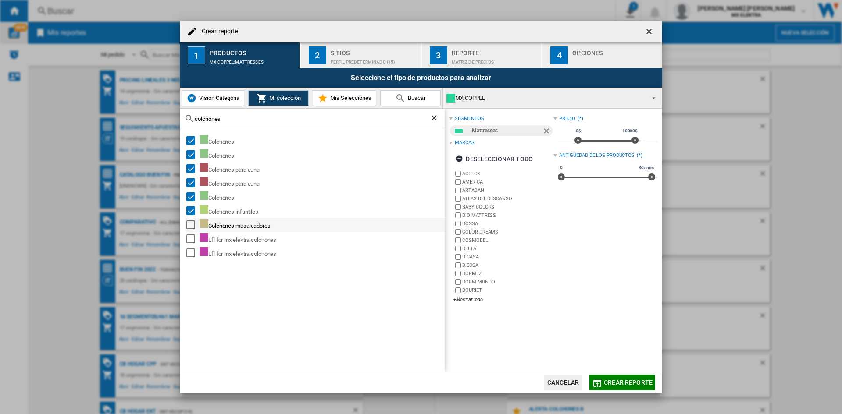
click at [187, 225] on div "Select" at bounding box center [190, 225] width 9 height 9
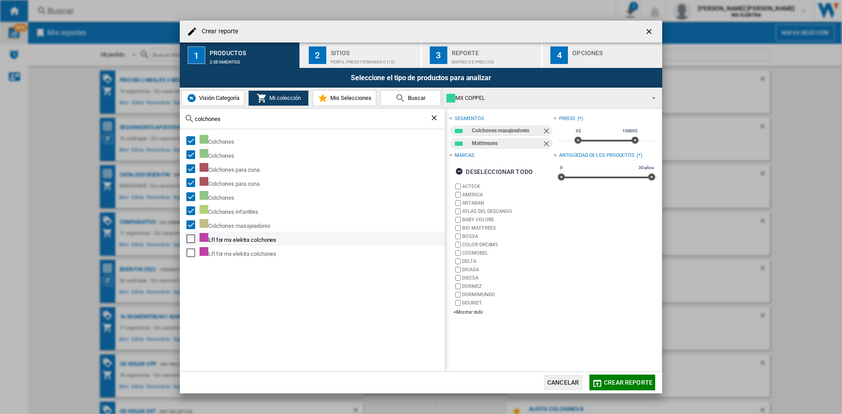
click at [189, 234] on md-checkbox "Select" at bounding box center [192, 238] width 13 height 11
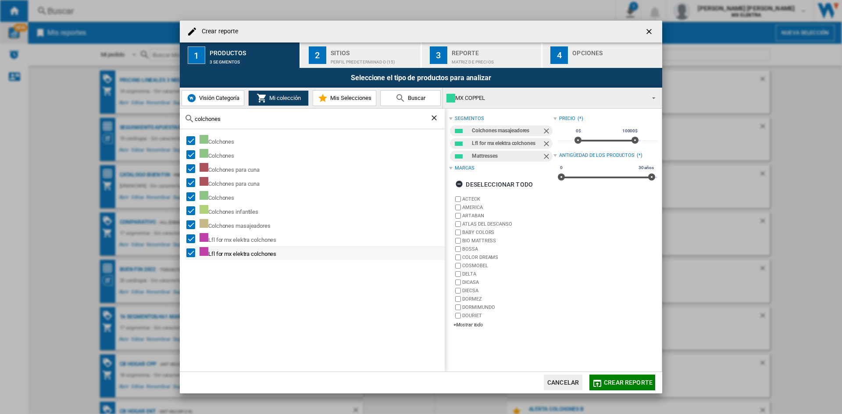
click at [191, 248] on md-checkbox "Select" at bounding box center [192, 252] width 13 height 11
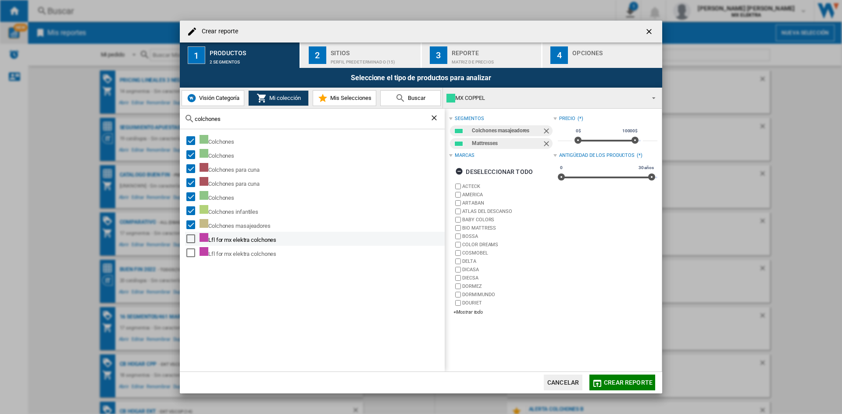
click at [187, 239] on div "Select" at bounding box center [190, 239] width 9 height 9
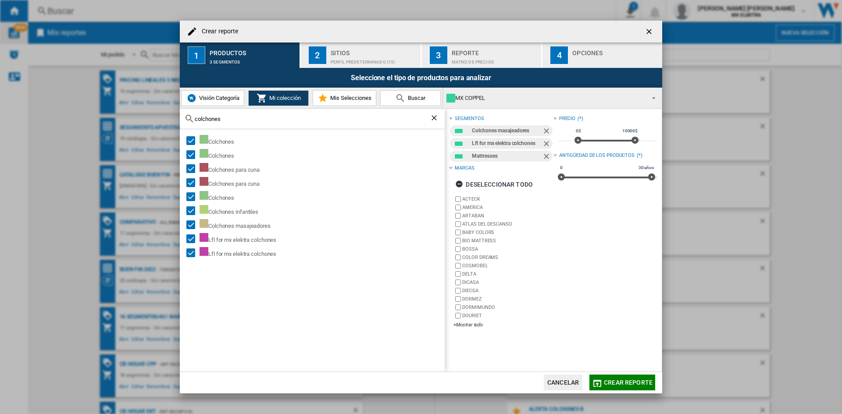
click at [382, 50] on div "Sitios" at bounding box center [374, 50] width 86 height 9
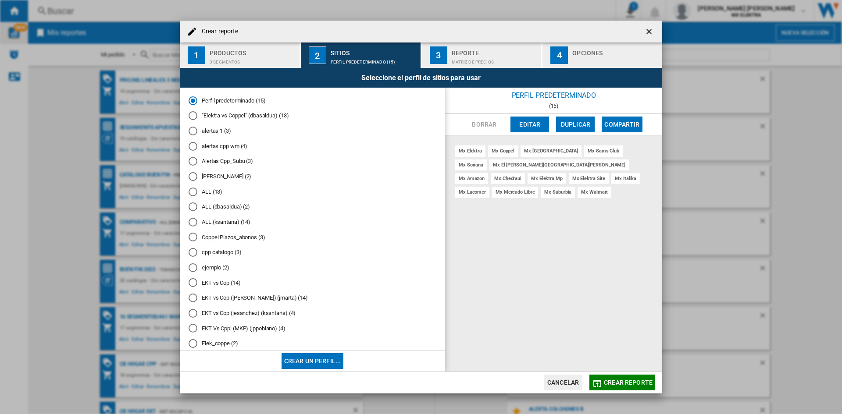
click at [218, 267] on md-radio-button "ejemplo (2)" at bounding box center [313, 268] width 248 height 8
click at [217, 282] on md-radio-button "EKT vs Cop (14)" at bounding box center [313, 283] width 248 height 8
click at [232, 342] on md-radio-button "Elek_coppe (2)" at bounding box center [313, 344] width 248 height 8
click at [483, 56] on div "Matriz de precios" at bounding box center [495, 59] width 86 height 9
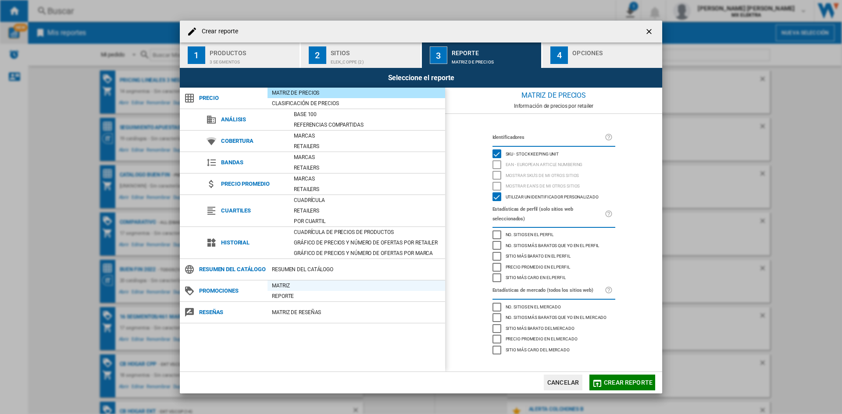
click at [280, 286] on div "Matriz" at bounding box center [357, 286] width 178 height 9
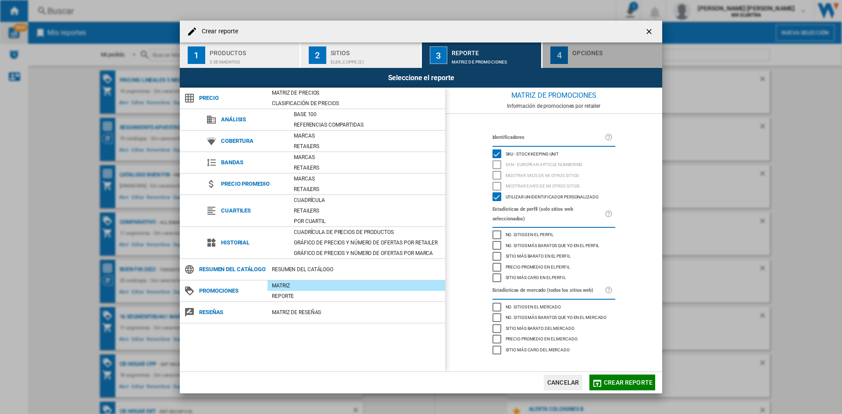
click at [580, 53] on div "Opciones" at bounding box center [615, 50] width 86 height 9
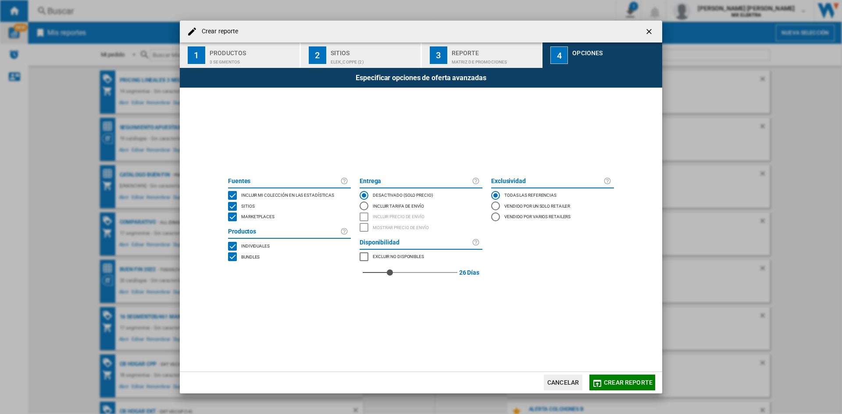
click at [234, 217] on div "MARKETPLACES" at bounding box center [232, 217] width 9 height 9
click at [232, 256] on div "BUNDLES" at bounding box center [232, 257] width 9 height 9
drag, startPoint x: 402, startPoint y: 274, endPoint x: 477, endPoint y: 277, distance: 75.5
click at [477, 277] on div "90 90 [PERSON_NAME]" at bounding box center [421, 272] width 123 height 21
click at [612, 380] on span "Crear reporte" at bounding box center [628, 382] width 49 height 7
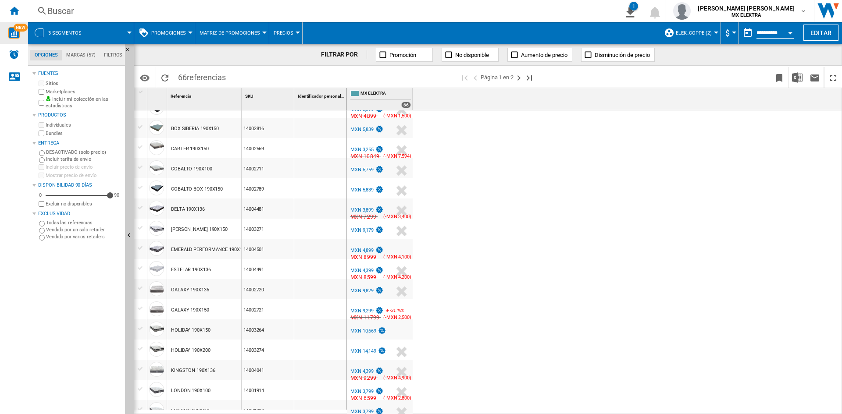
scroll to position [132, 0]
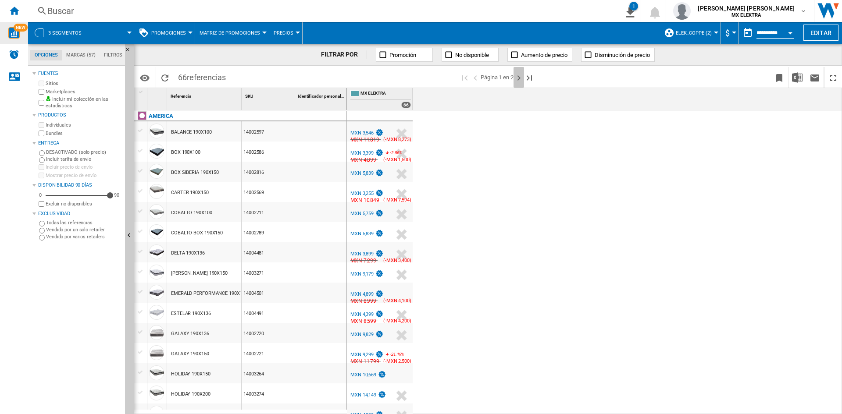
click at [521, 79] on ng-md-icon "Página siguiente" at bounding box center [519, 78] width 11 height 11
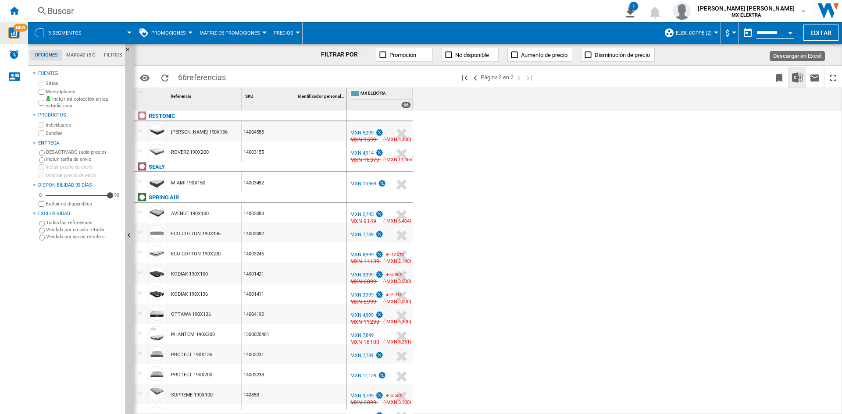
click at [797, 79] on img "Descargar en Excel" at bounding box center [797, 77] width 11 height 11
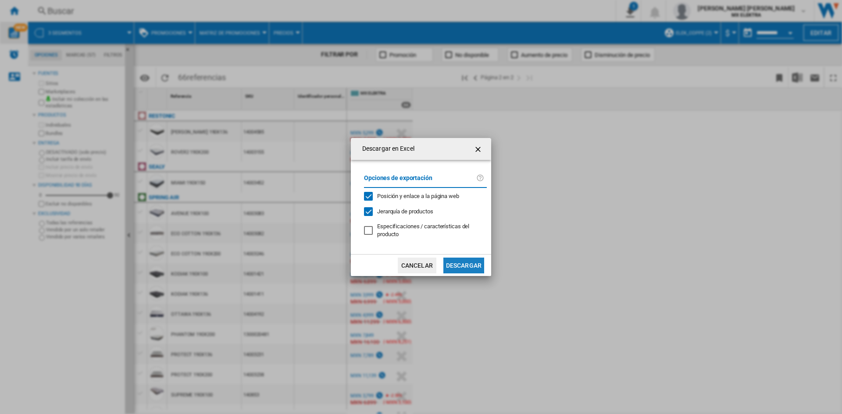
click at [469, 264] on button "Descargar" at bounding box center [463, 266] width 41 height 16
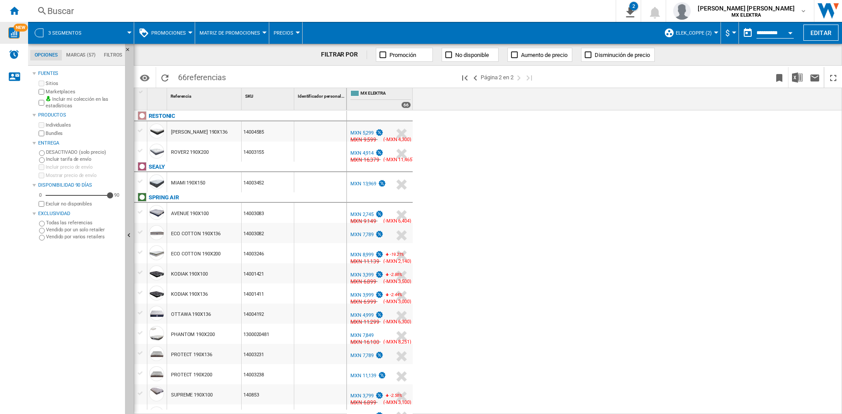
click at [511, 375] on div "MX ELEKTRA 0.0 % MXN 5,299 % N/A MXN 9,599 ( -MXN 4,300 ) MX ELEKTRA : MX ELEKT…" at bounding box center [595, 263] width 496 height 304
click at [66, 38] on button "3 segmentos" at bounding box center [69, 33] width 42 height 22
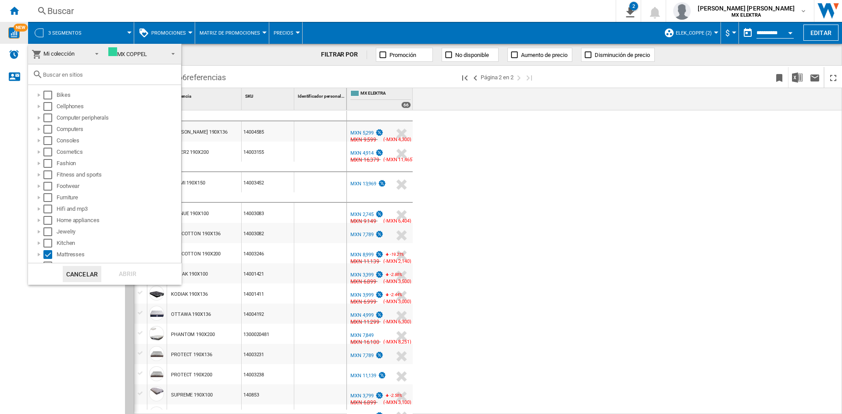
click at [259, 136] on md-backdrop at bounding box center [421, 207] width 842 height 414
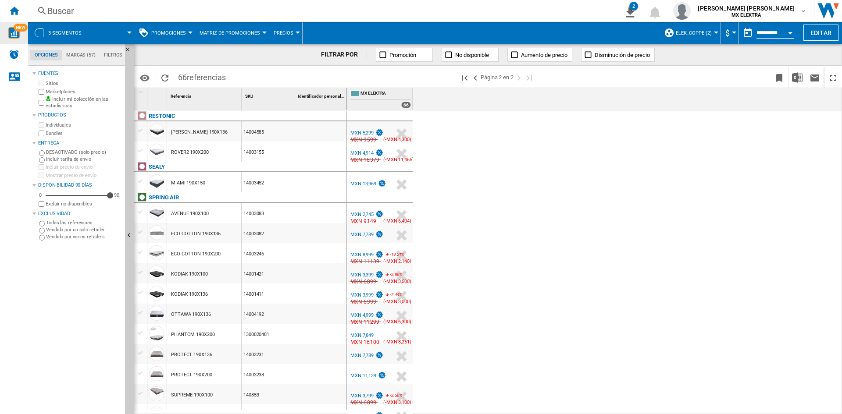
scroll to position [50, 0]
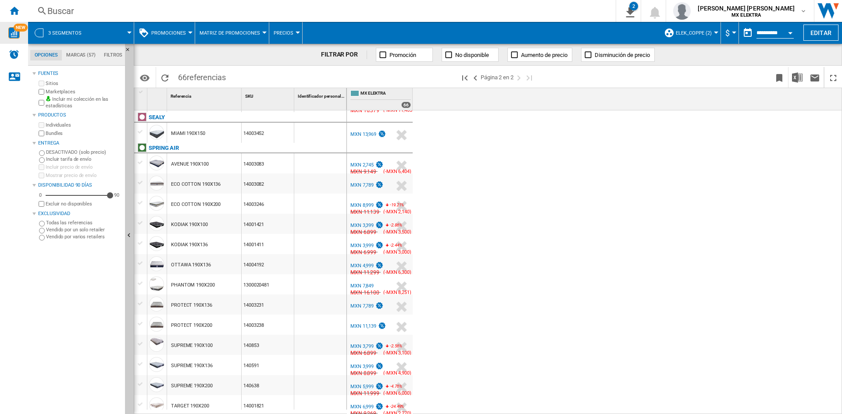
click at [10, 31] on img "WiseCard" at bounding box center [13, 32] width 11 height 11
click at [97, 34] on span at bounding box center [112, 33] width 36 height 22
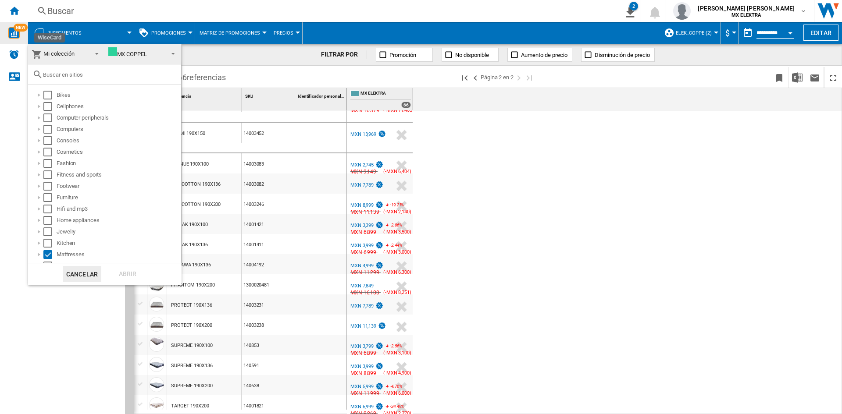
click at [129, 55] on div "MX COPPEL" at bounding box center [127, 54] width 39 height 7
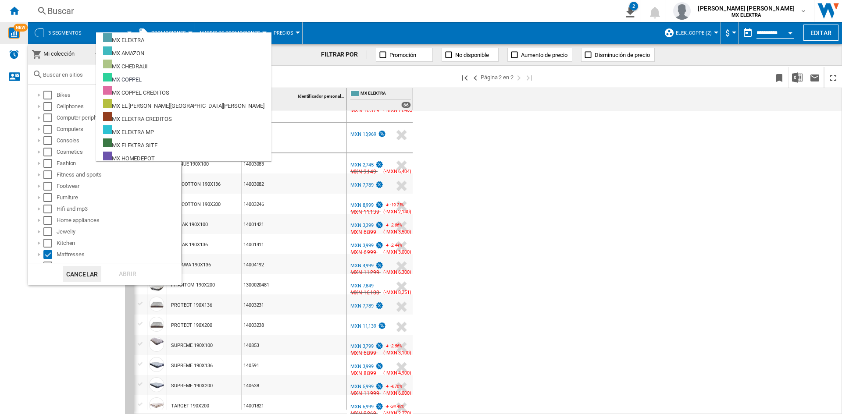
scroll to position [24, 0]
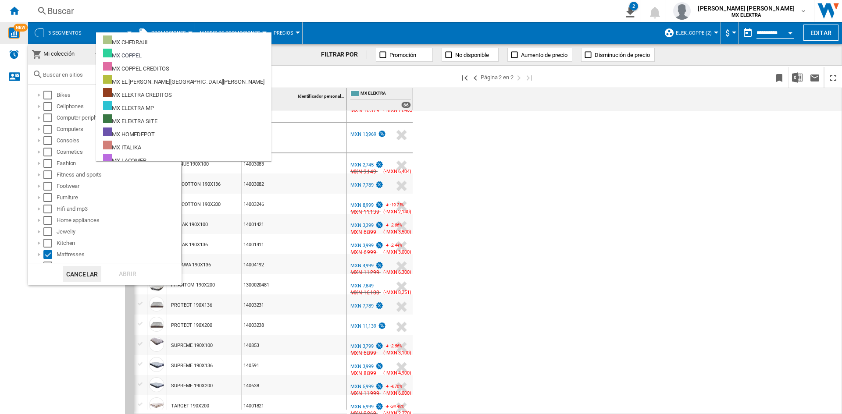
click at [64, 52] on span "Mi colección" at bounding box center [58, 53] width 31 height 7
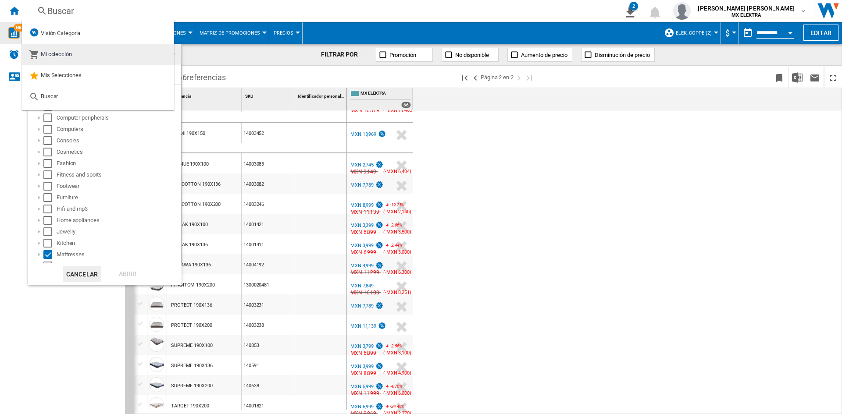
click at [69, 55] on span "Mi colección" at bounding box center [56, 54] width 31 height 7
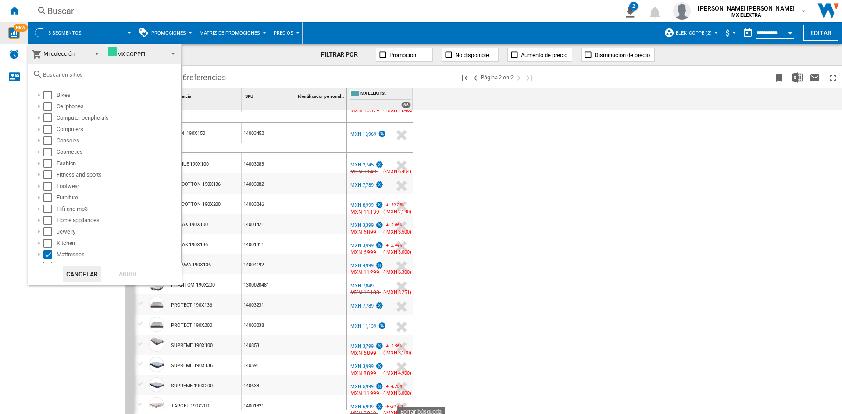
click at [94, 48] on span at bounding box center [94, 53] width 11 height 12
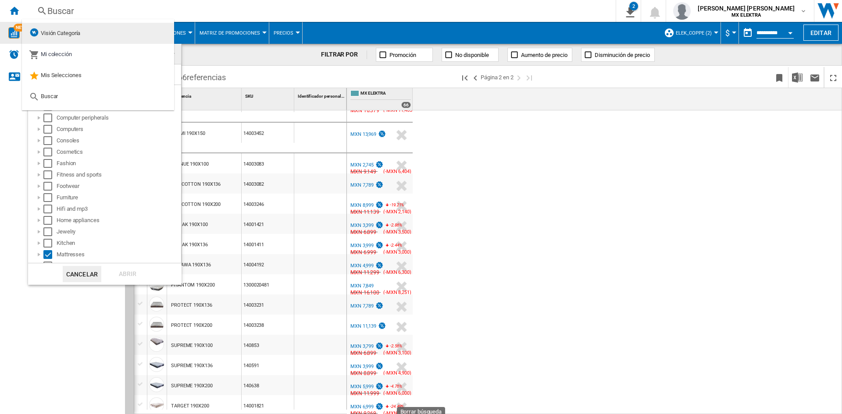
click at [70, 31] on span "Visión Categoría" at bounding box center [60, 33] width 39 height 7
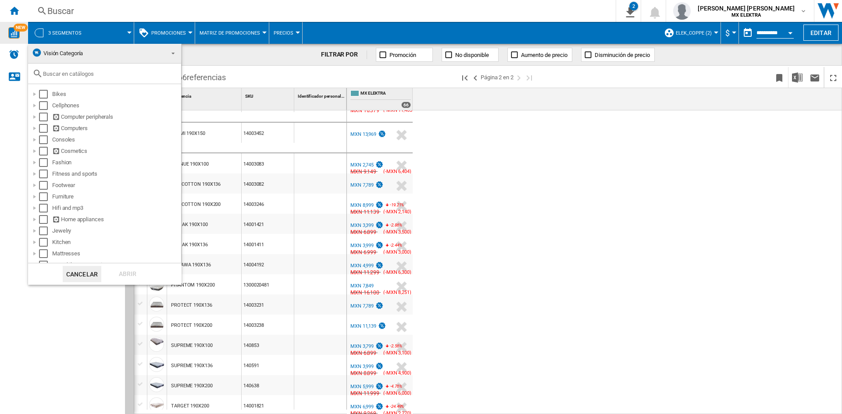
click at [141, 54] on span "Visión Categoría" at bounding box center [98, 53] width 132 height 12
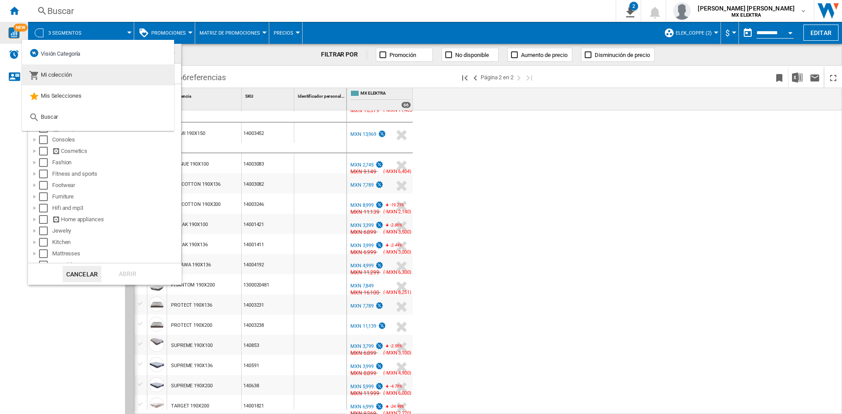
click at [126, 75] on md-option "Mi colección" at bounding box center [98, 74] width 152 height 21
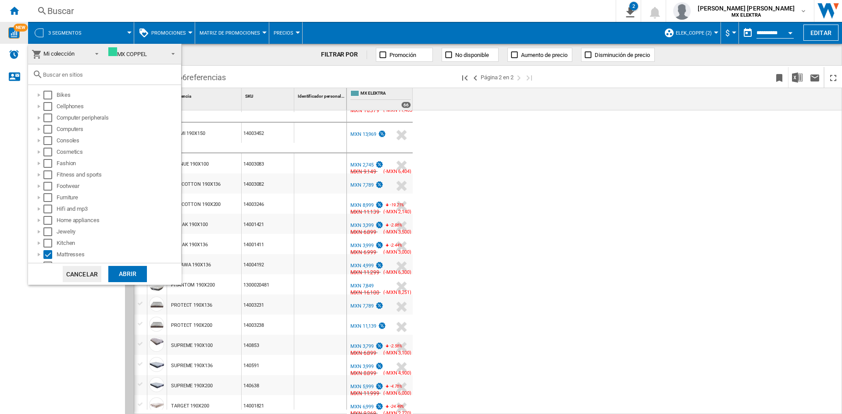
click at [57, 76] on input "text" at bounding box center [110, 74] width 134 height 7
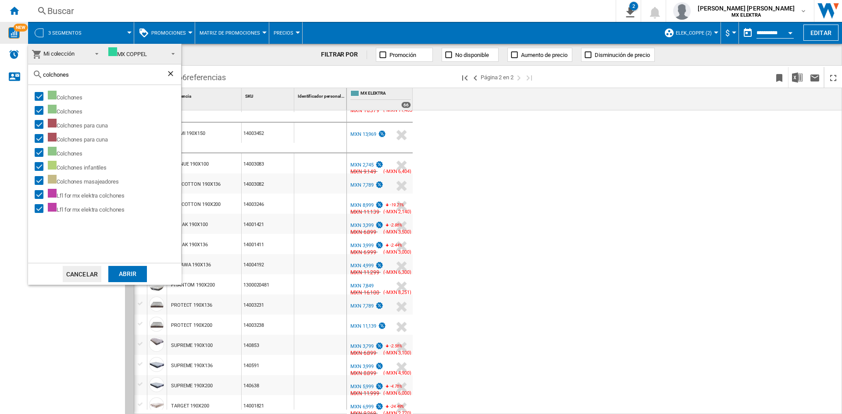
type input "colchones"
click at [135, 278] on div "Abrir" at bounding box center [127, 274] width 39 height 16
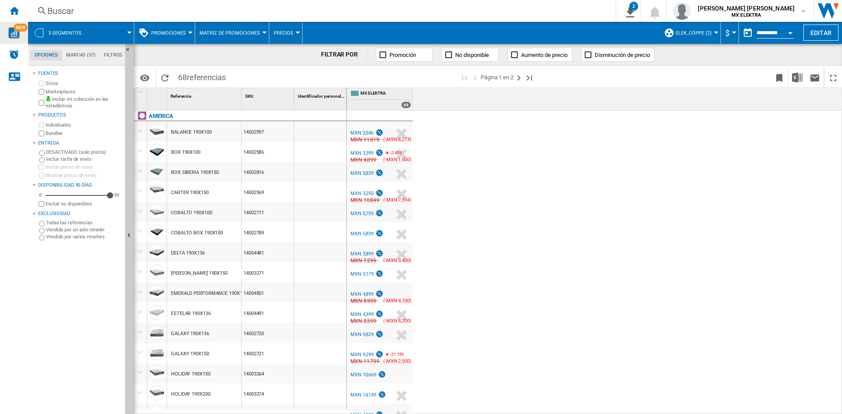
click at [69, 25] on button "3 segmentos" at bounding box center [69, 33] width 42 height 22
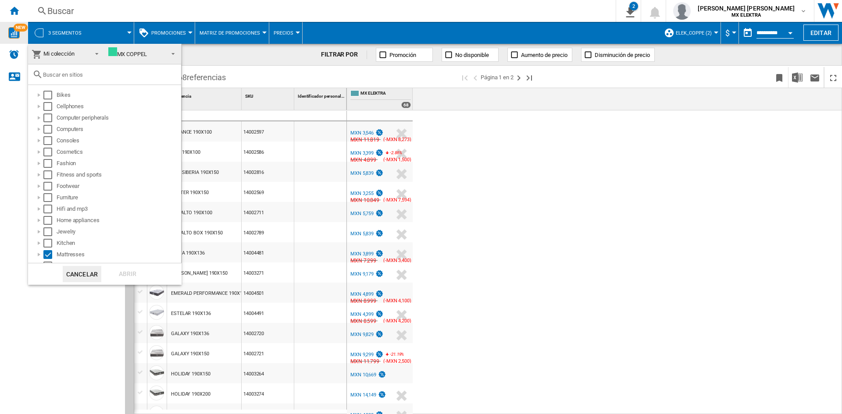
click at [70, 75] on input "text" at bounding box center [110, 74] width 134 height 7
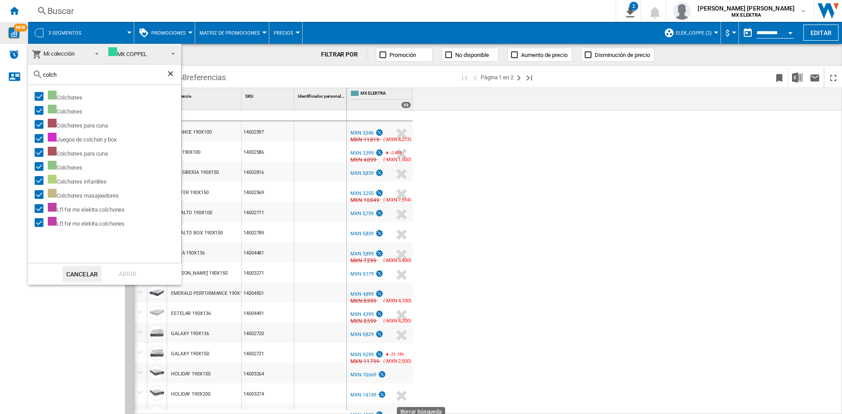
type input "colch"
click at [579, 197] on md-backdrop at bounding box center [421, 207] width 842 height 414
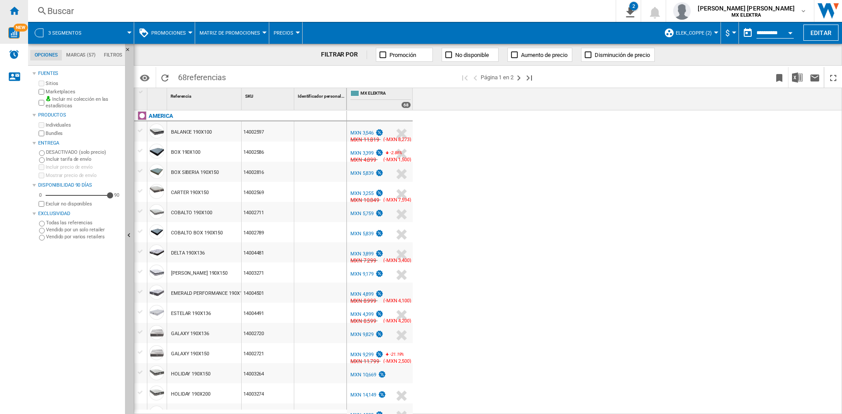
click at [7, 10] on div "Inicio" at bounding box center [14, 11] width 28 height 22
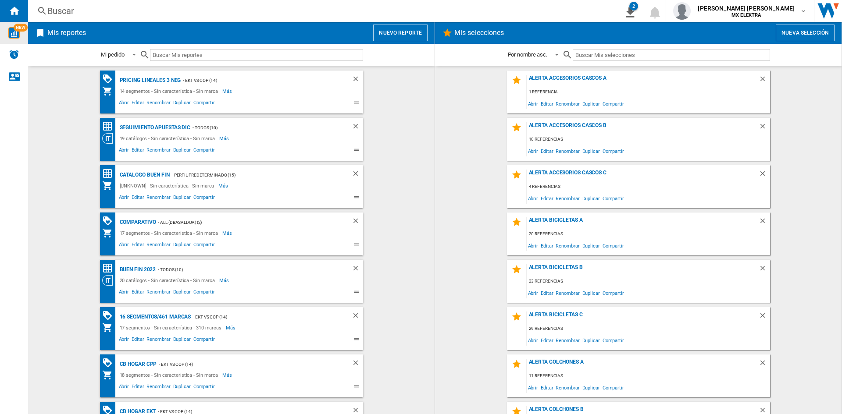
click at [399, 31] on button "Nuevo reporte" at bounding box center [400, 33] width 54 height 17
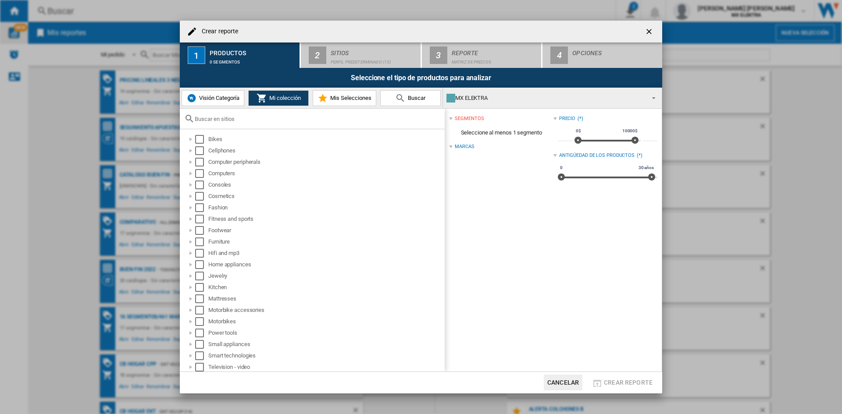
click at [198, 101] on span "Visión Categoría" at bounding box center [218, 98] width 43 height 7
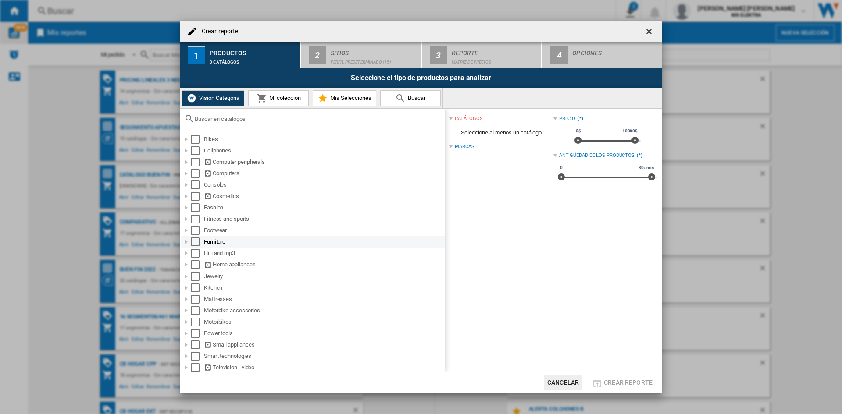
click at [187, 237] on div "Furniture" at bounding box center [313, 241] width 264 height 11
click at [186, 242] on div "Crear reporte ..." at bounding box center [186, 242] width 9 height 9
click at [187, 297] on div "Crear reporte ..." at bounding box center [186, 299] width 9 height 9
click at [196, 301] on div "Select" at bounding box center [195, 299] width 9 height 9
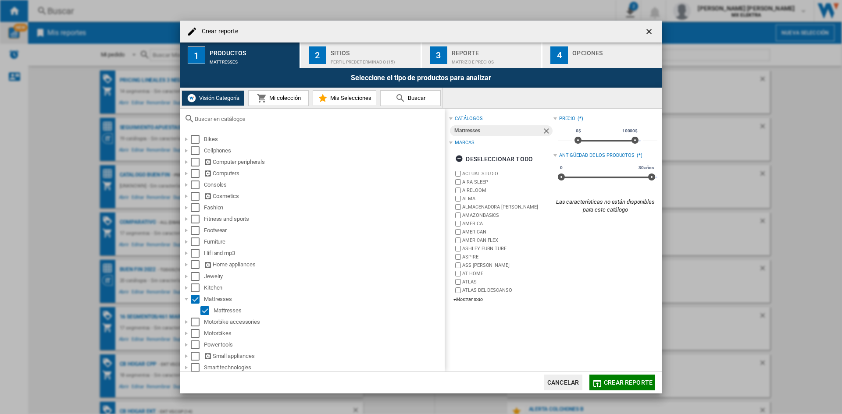
click at [353, 49] on div "Sitios" at bounding box center [374, 50] width 86 height 9
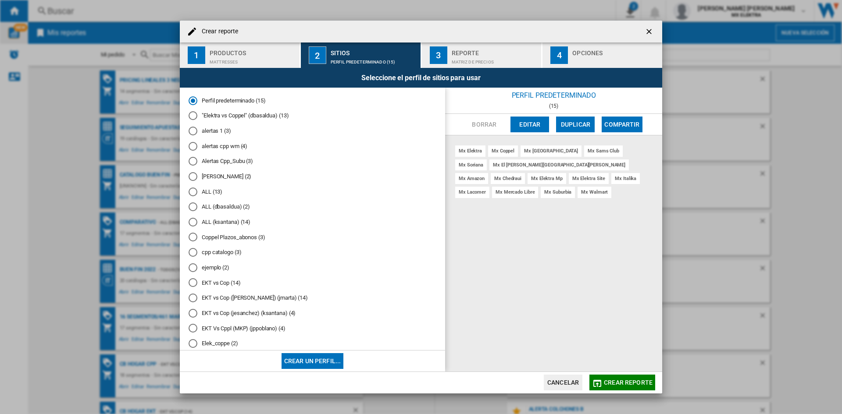
click at [217, 268] on md-radio-button "ejemplo (2)" at bounding box center [313, 268] width 248 height 8
click at [222, 346] on md-radio-button "Elek_coppe (2)" at bounding box center [313, 344] width 248 height 8
click at [471, 46] on div "Reporte" at bounding box center [495, 50] width 86 height 9
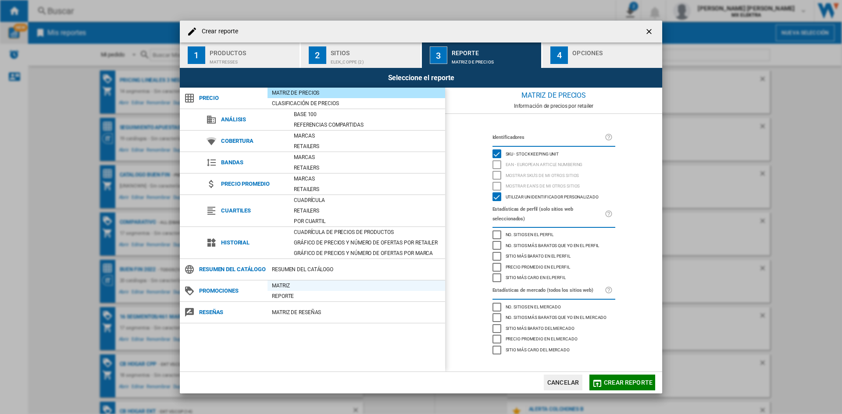
click at [293, 284] on div "Matriz" at bounding box center [357, 286] width 178 height 9
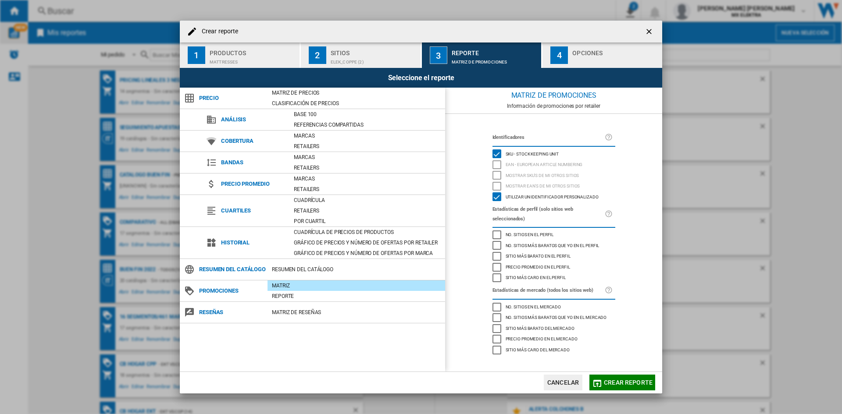
click at [593, 54] on div "Opciones" at bounding box center [615, 50] width 86 height 9
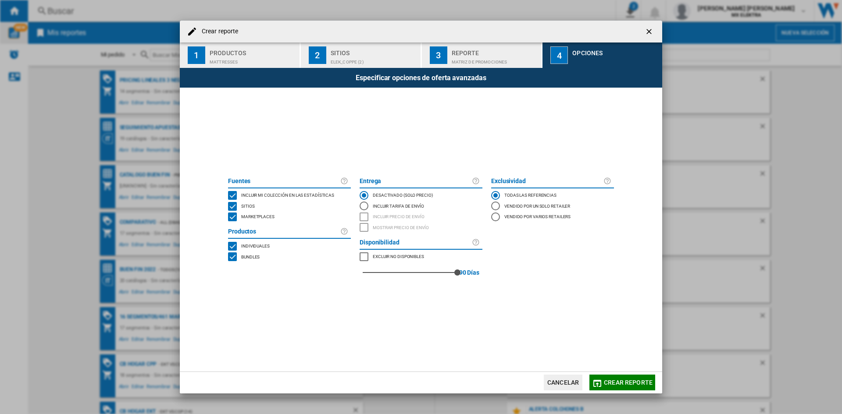
click at [231, 219] on div "MARKETPLACES" at bounding box center [232, 217] width 9 height 9
click at [232, 257] on div "BUNDLES" at bounding box center [232, 257] width 9 height 9
click at [609, 379] on span "Crear reporte" at bounding box center [628, 382] width 49 height 7
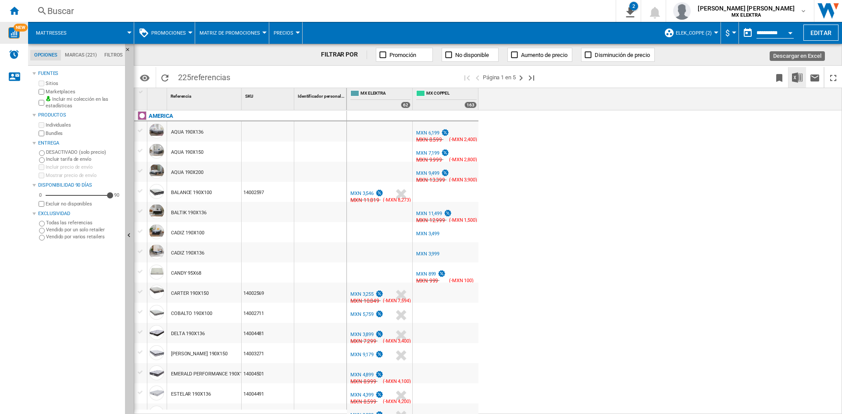
click at [794, 79] on img "Descargar en Excel" at bounding box center [797, 77] width 11 height 11
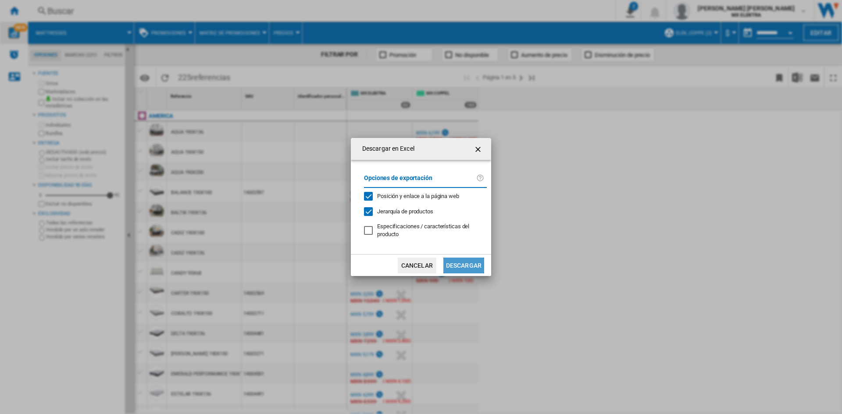
click at [461, 267] on button "Descargar" at bounding box center [463, 266] width 41 height 16
